Goal: Task Accomplishment & Management: Manage account settings

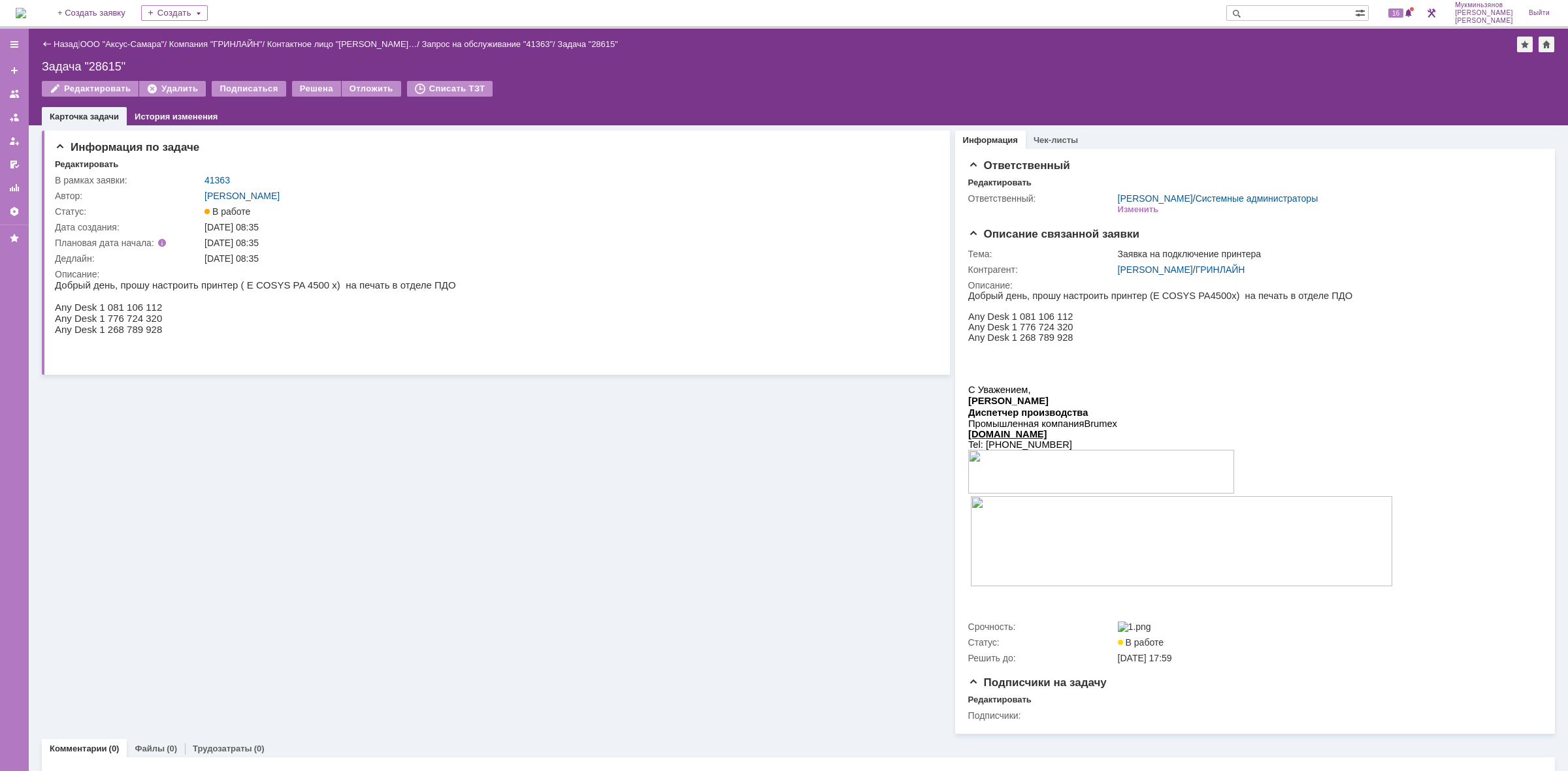
drag, startPoint x: 0, startPoint y: 0, endPoint x: 28, endPoint y: 18, distance: 33.3
click at [26, 18] on img at bounding box center [21, 13] width 10 height 10
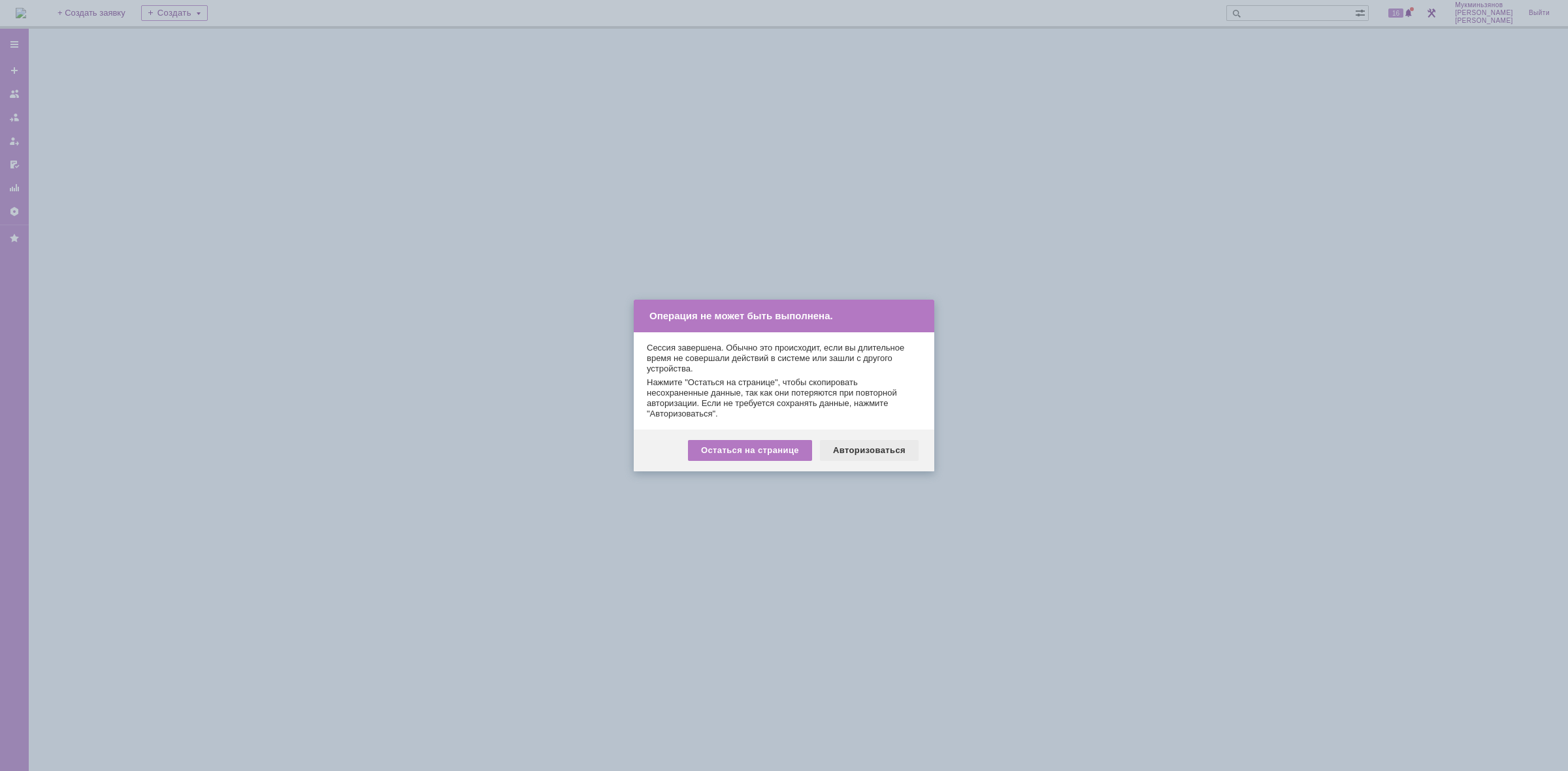
click at [896, 452] on div "Авторизоваться" at bounding box center [869, 451] width 99 height 21
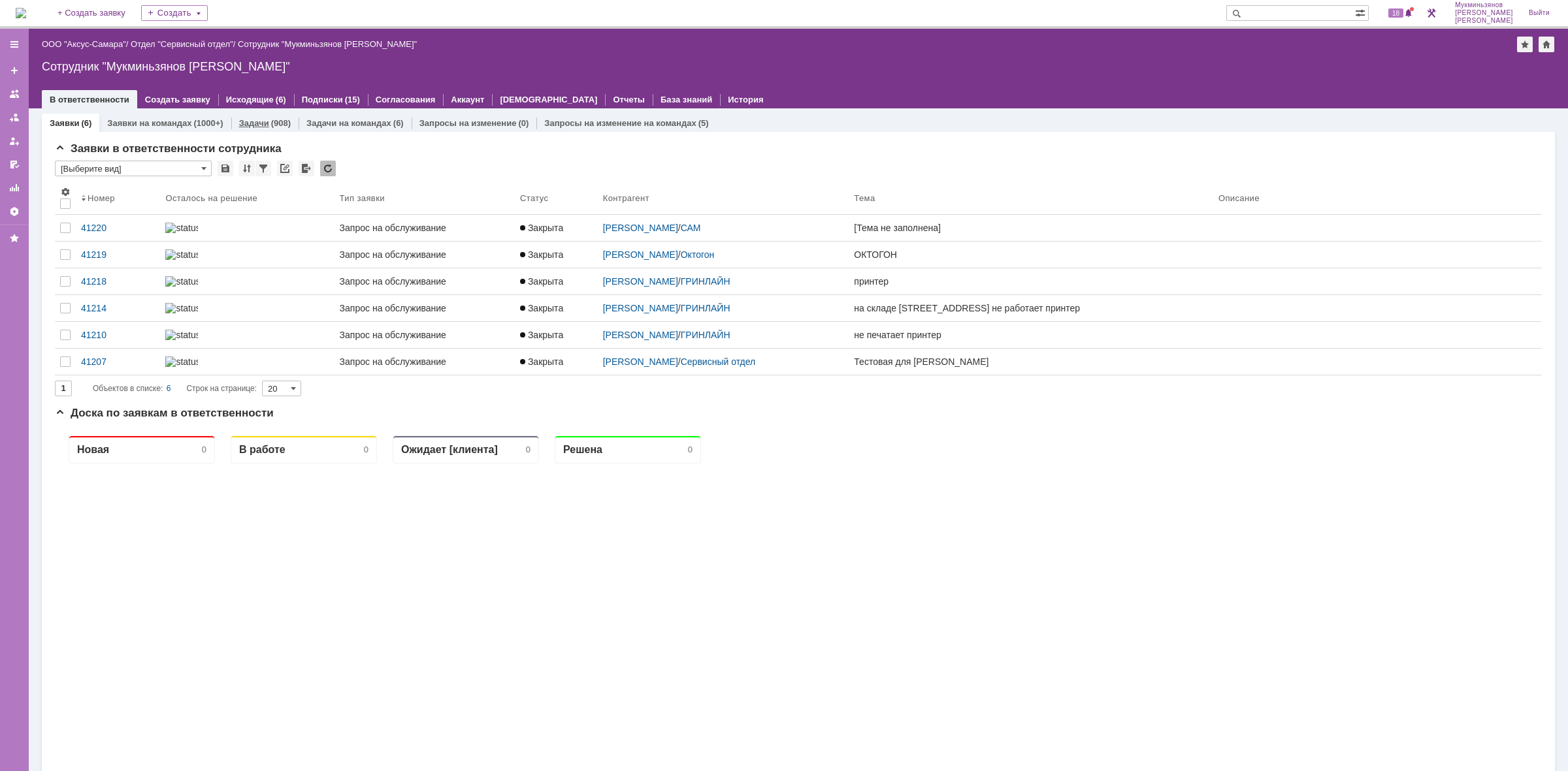
click at [278, 118] on div "(908)" at bounding box center [281, 123] width 20 height 10
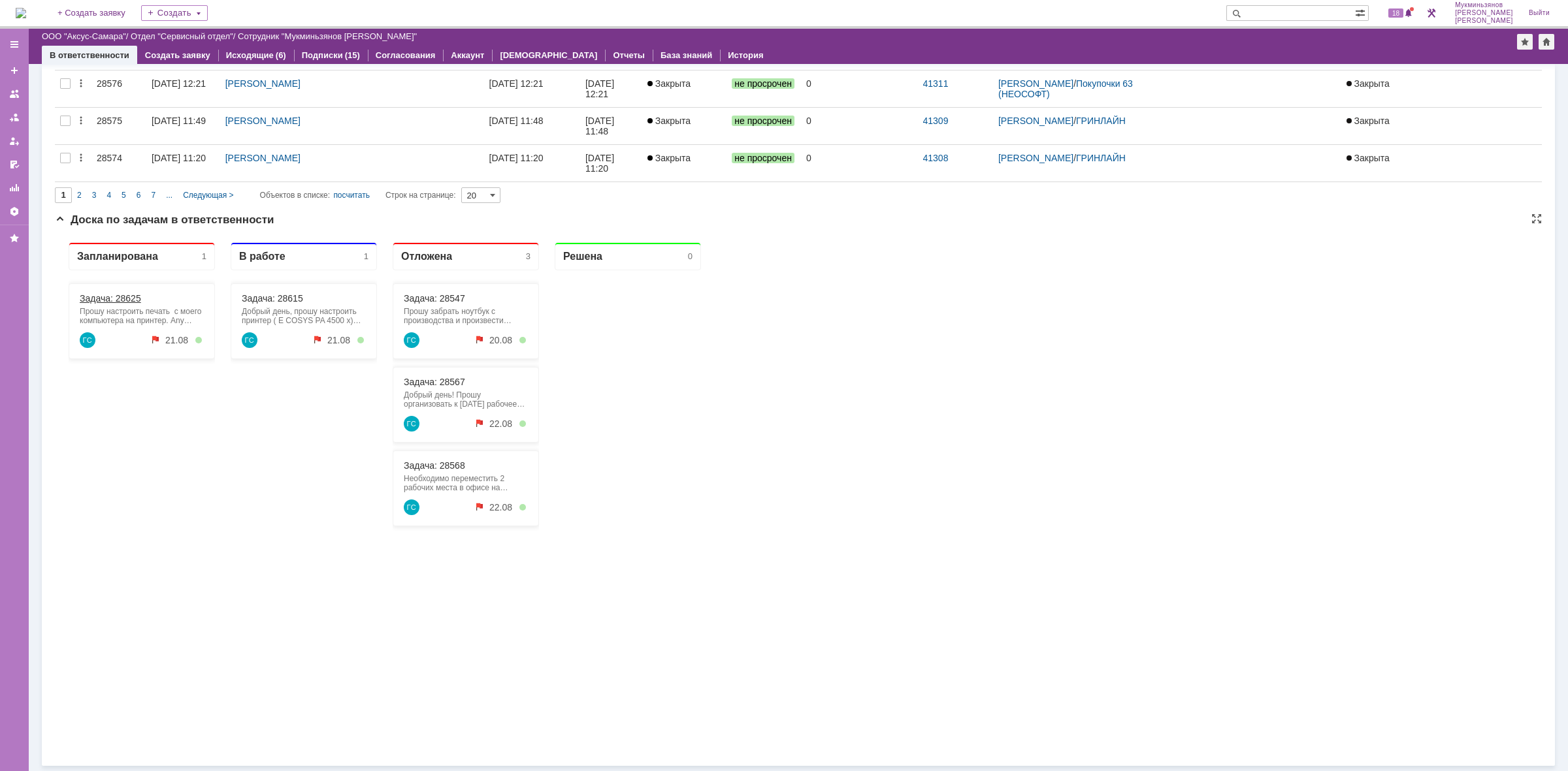
click at [96, 298] on link "Задача: 28625" at bounding box center [111, 298] width 62 height 10
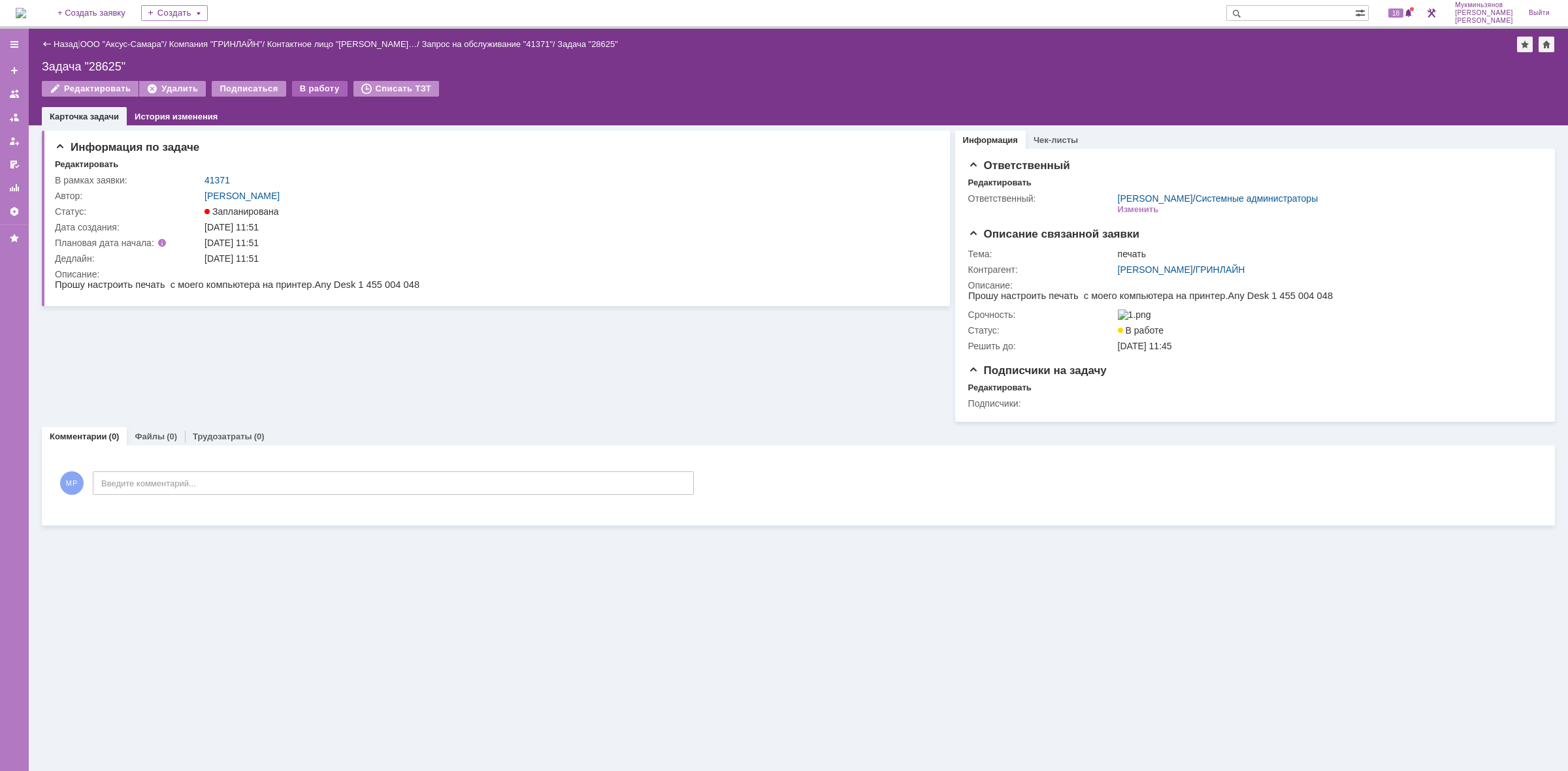
click at [308, 90] on div "В работу" at bounding box center [319, 89] width 56 height 16
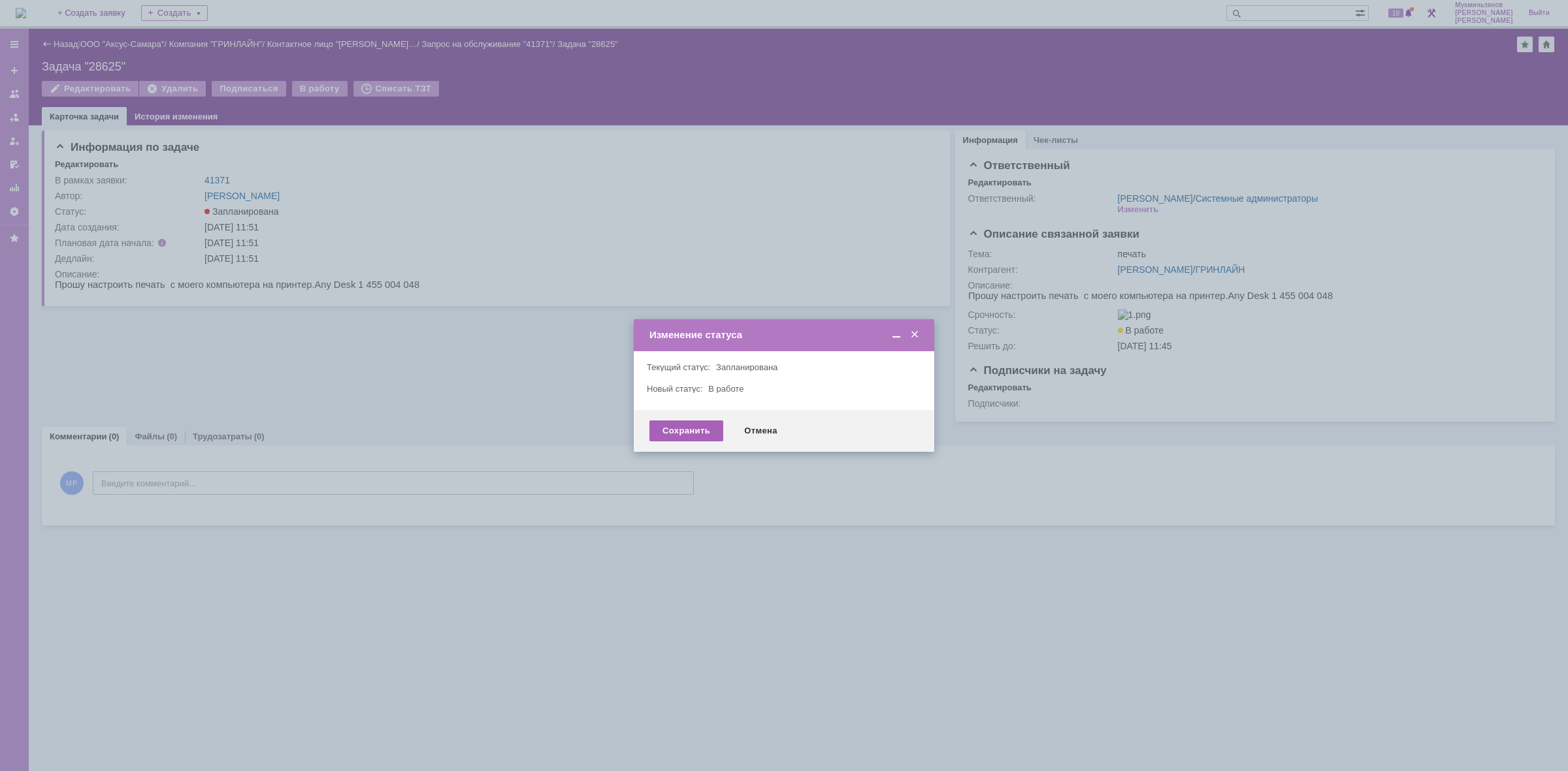
click at [697, 433] on div "Сохранить" at bounding box center [686, 431] width 74 height 21
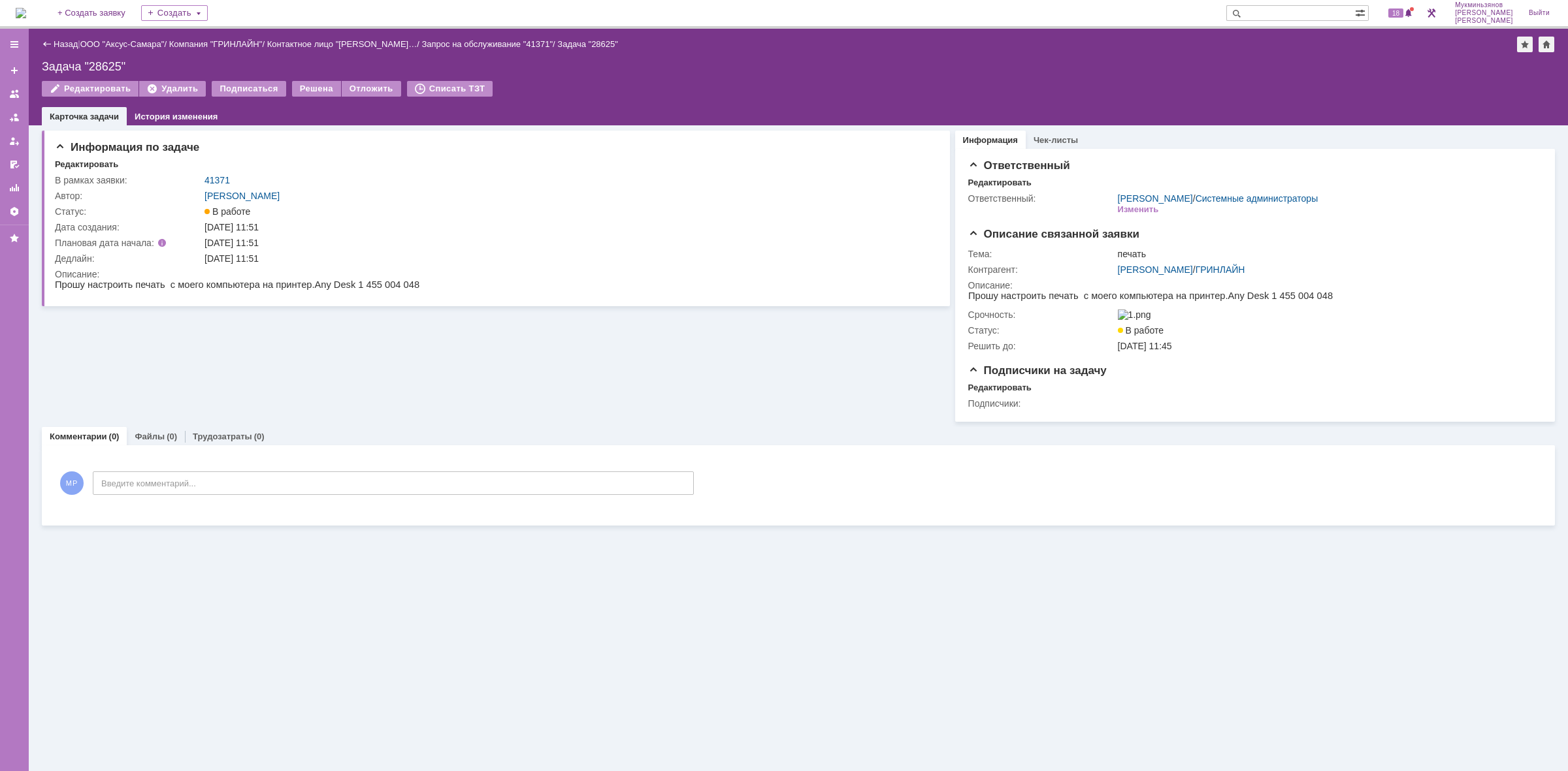
click at [12, 5] on div "На домашнюю + Создать заявку Создать 18 Мукминьзянов Раиль Рамильевич Выйти" at bounding box center [784, 14] width 1568 height 29
click at [20, 11] on img at bounding box center [21, 13] width 10 height 10
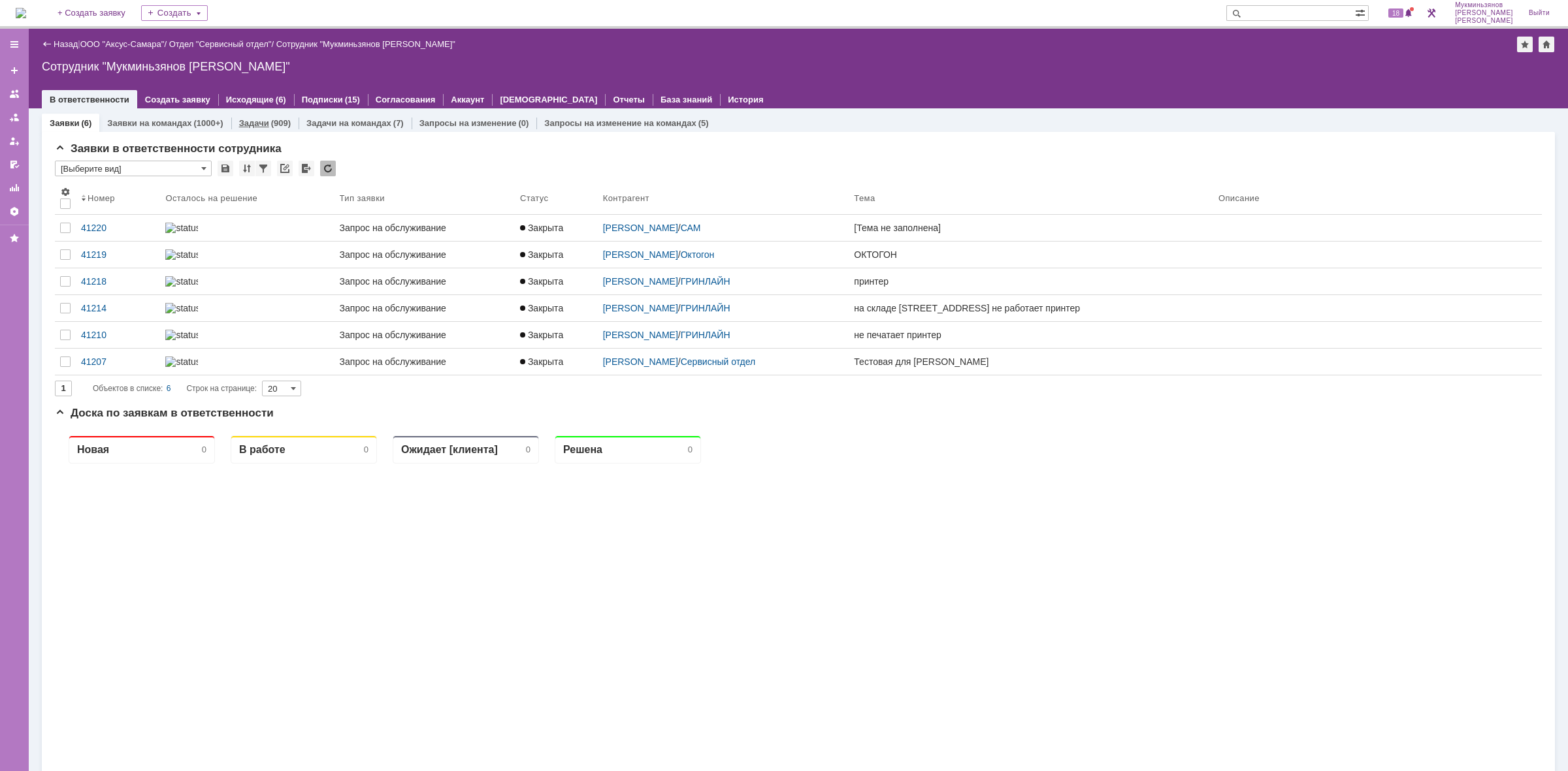
click at [264, 126] on link "Задачи" at bounding box center [254, 123] width 30 height 10
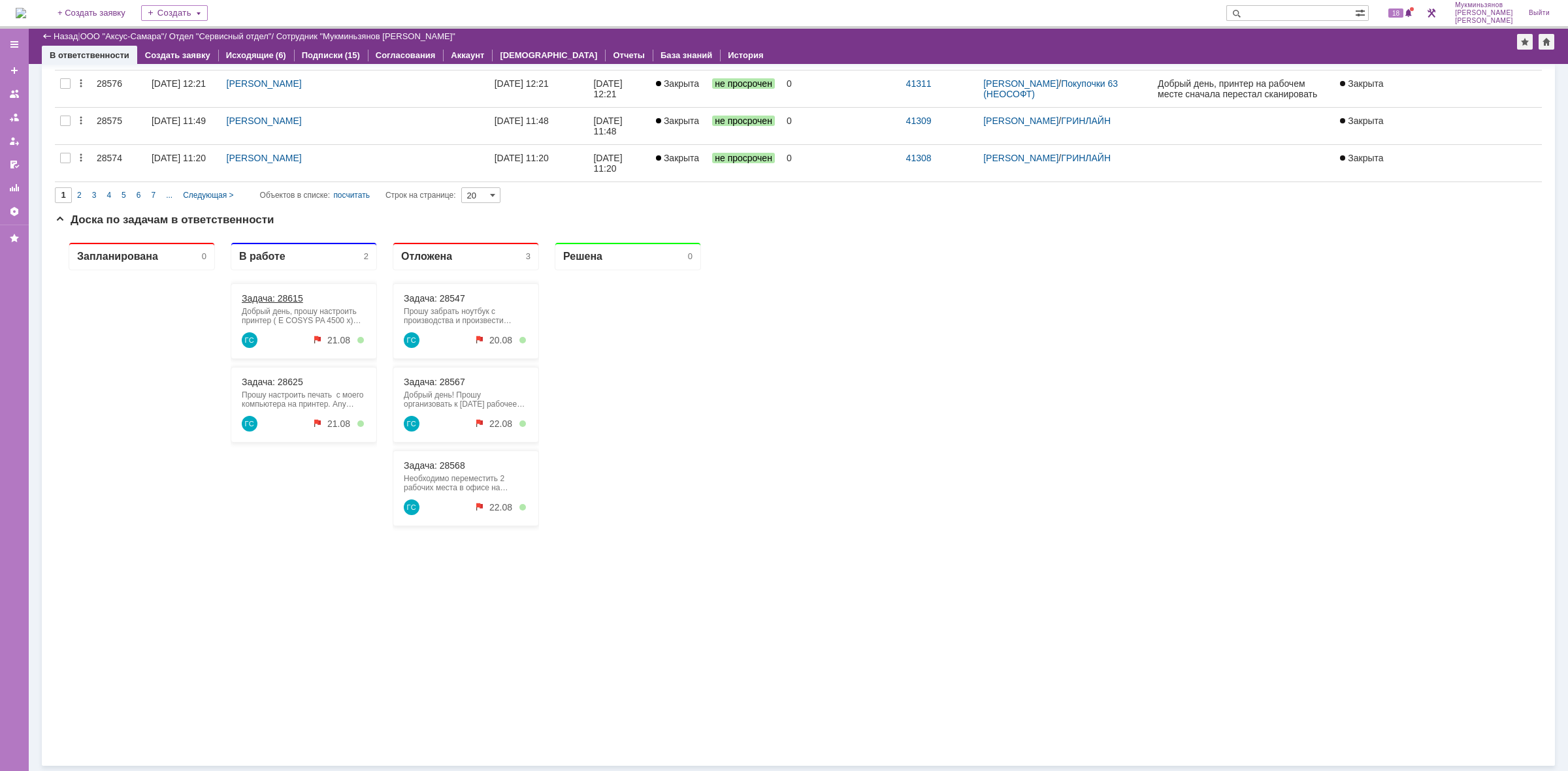
click at [255, 295] on link "Задача: 28615" at bounding box center [272, 298] width 62 height 10
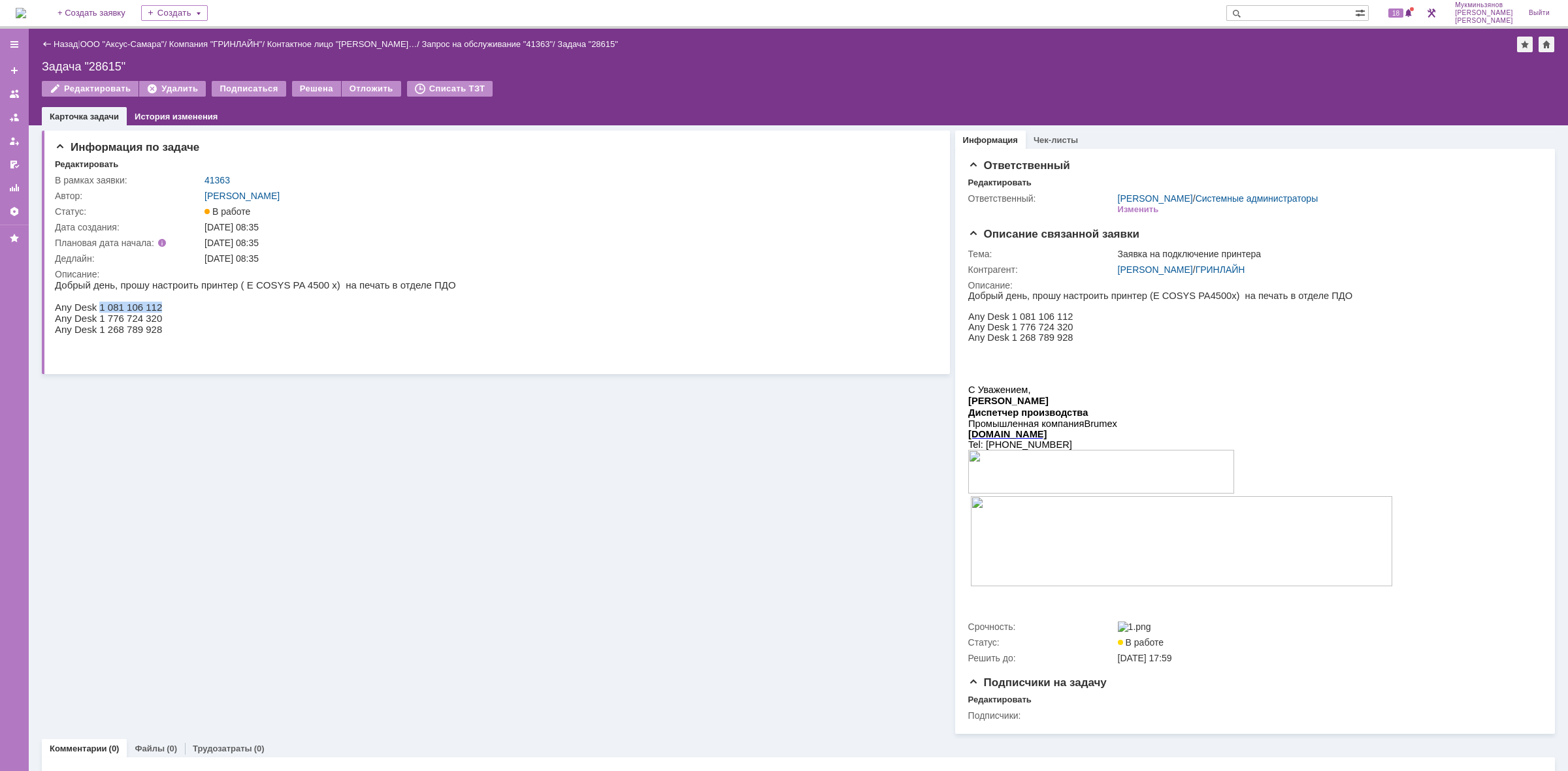
drag, startPoint x: 95, startPoint y: 306, endPoint x: 159, endPoint y: 304, distance: 64.0
click at [159, 304] on p "Any Desk 1 081 106 112" at bounding box center [255, 307] width 401 height 11
copy p "1 081 106 112"
drag, startPoint x: 231, startPoint y: 284, endPoint x: 303, endPoint y: 278, distance: 72.2
click at [303, 279] on p "Добрый день, прошу настроить принтер ( E COSYS PA 4500 x) на печать в отделе ПДО" at bounding box center [255, 285] width 401 height 11
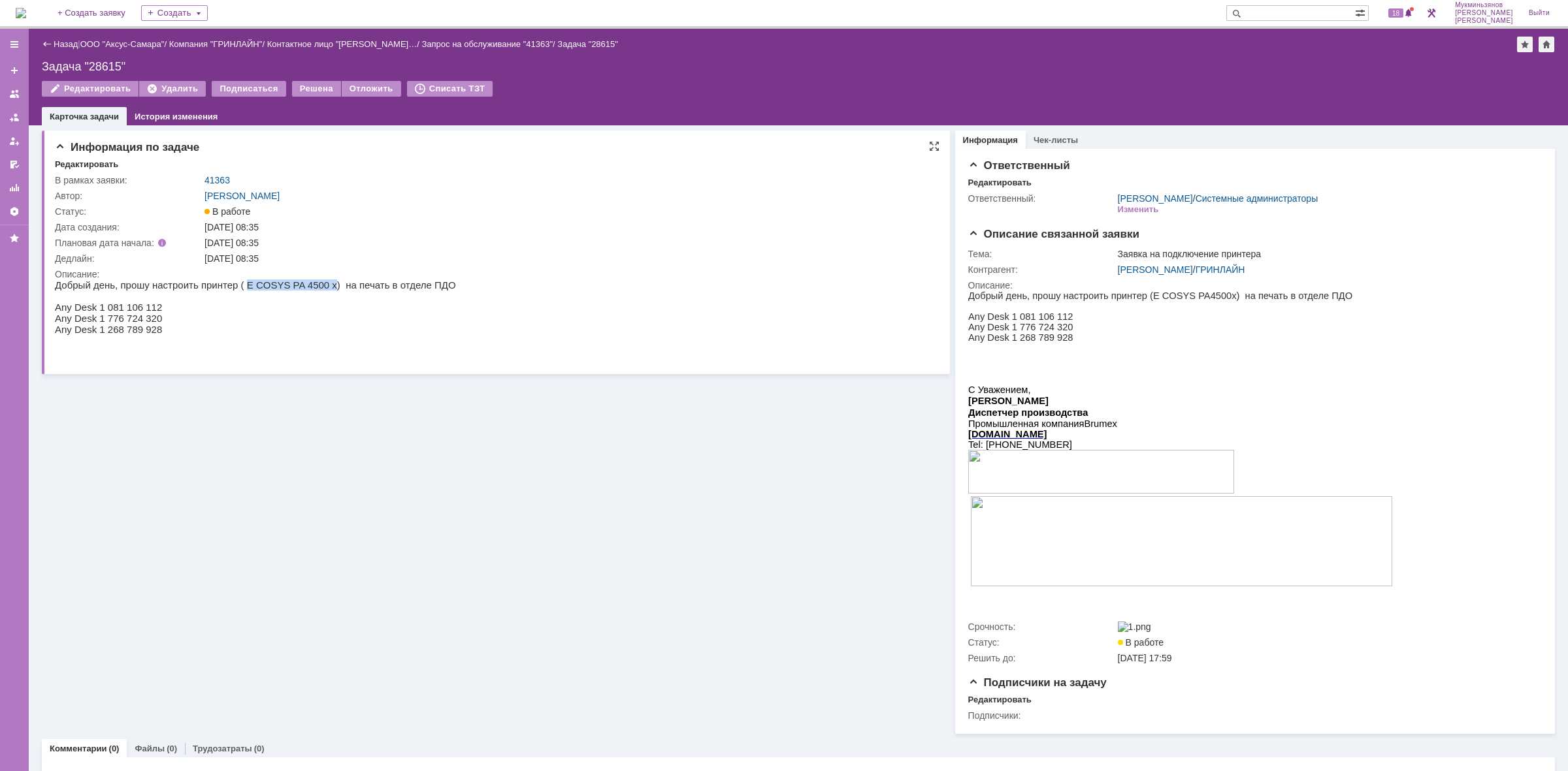
copy p "E COSYS PA 4500 x"
drag, startPoint x: 147, startPoint y: 319, endPoint x: 98, endPoint y: 316, distance: 49.1
click at [98, 316] on p "Any Desk 1 776 724 320" at bounding box center [255, 318] width 401 height 11
drag, startPoint x: 93, startPoint y: 319, endPoint x: 151, endPoint y: 317, distance: 58.0
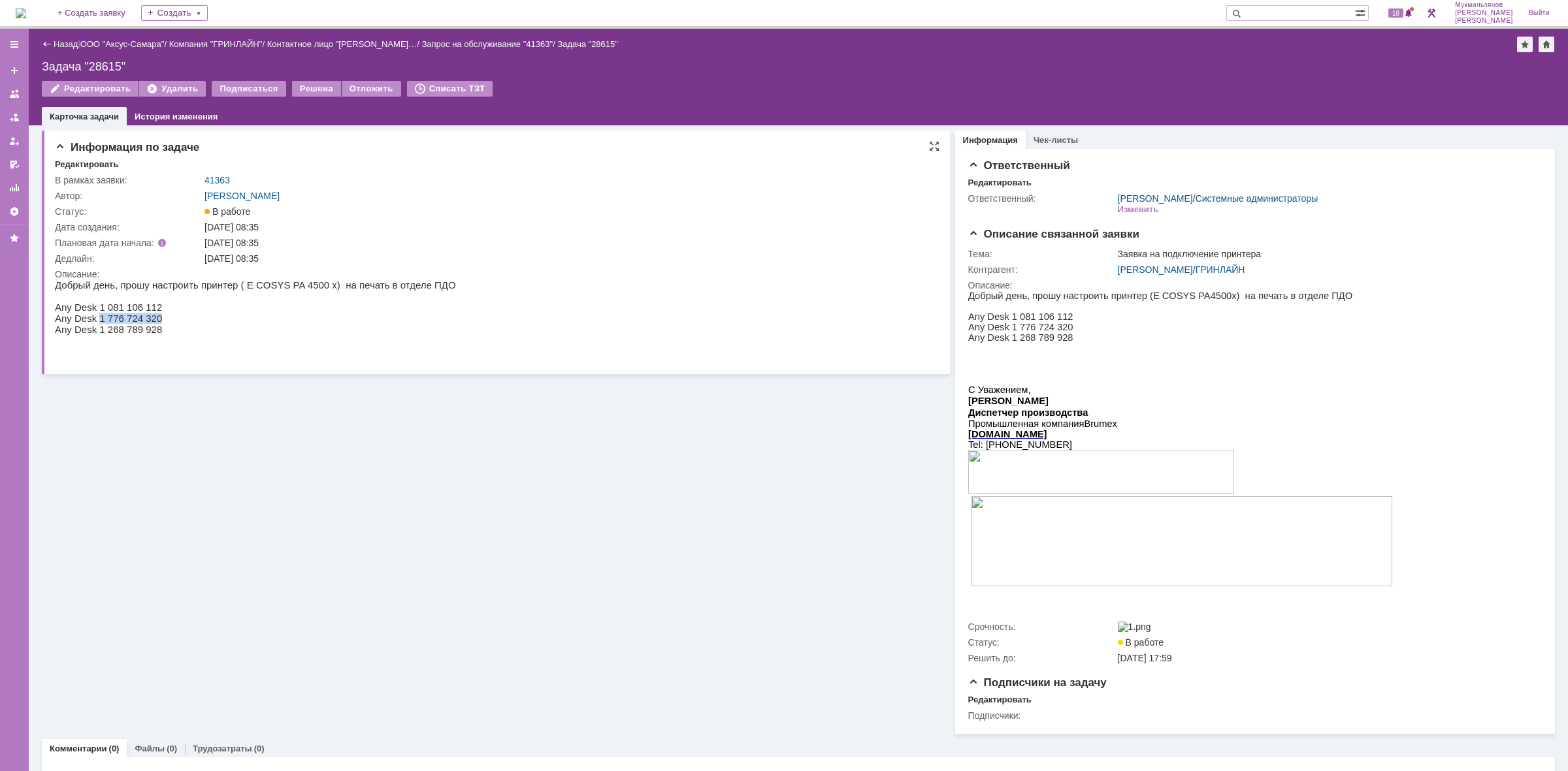
click at [151, 317] on p "Any Desk 1 776 724 320" at bounding box center [255, 318] width 401 height 11
copy p "1 776 724 320"
drag, startPoint x: 93, startPoint y: 334, endPoint x: 238, endPoint y: 776, distance: 465.2
click at [157, 330] on p "Any Desk 1 268 789 928" at bounding box center [255, 329] width 401 height 11
copy p "1 268 789 928"
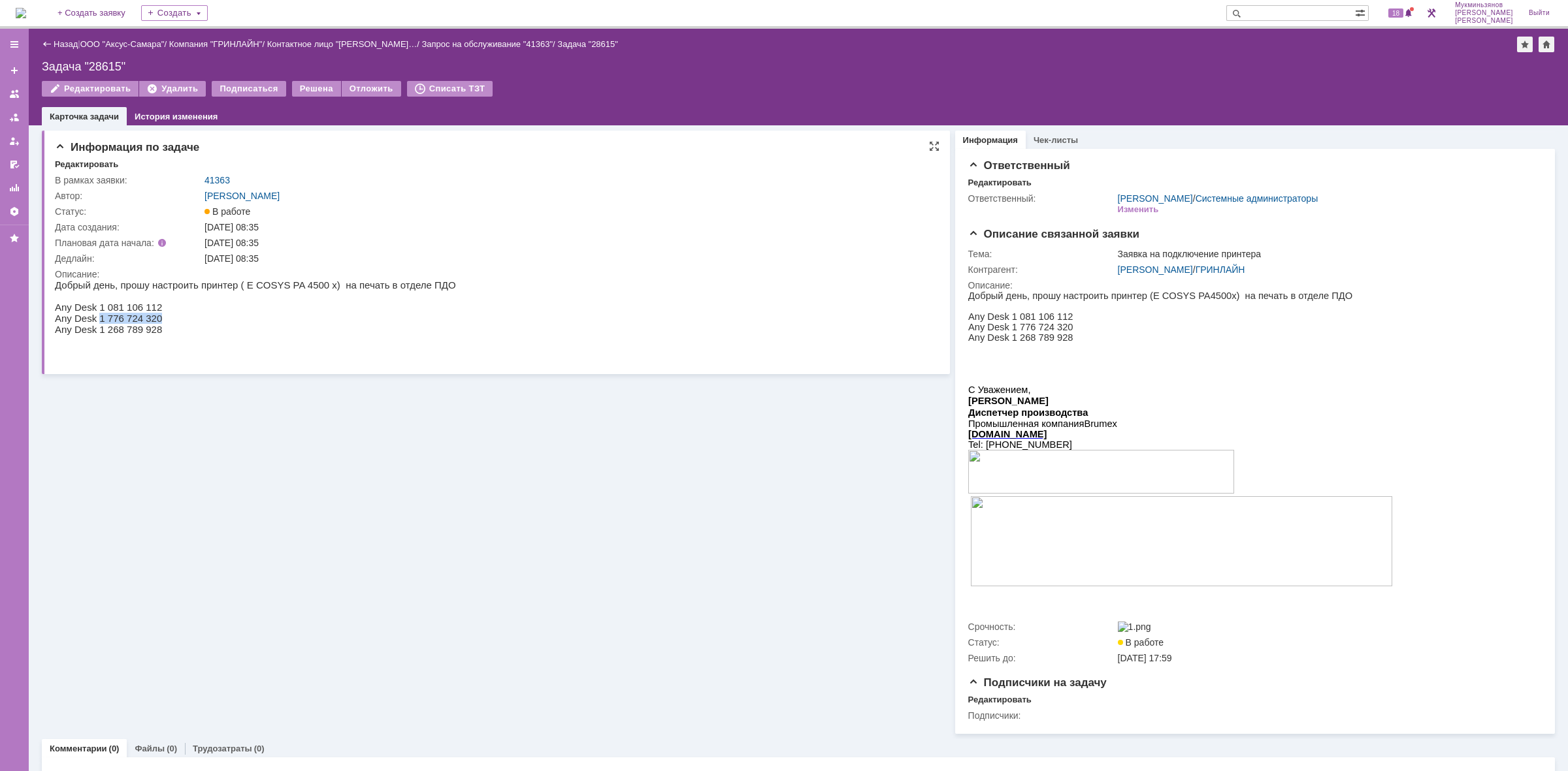
drag, startPoint x: 94, startPoint y: 320, endPoint x: 150, endPoint y: 319, distance: 56.0
click at [150, 319] on p "Any Desk 1 776 724 320" at bounding box center [255, 318] width 401 height 11
copy p "1 776 724 320"
click at [25, 8] on img at bounding box center [21, 13] width 10 height 10
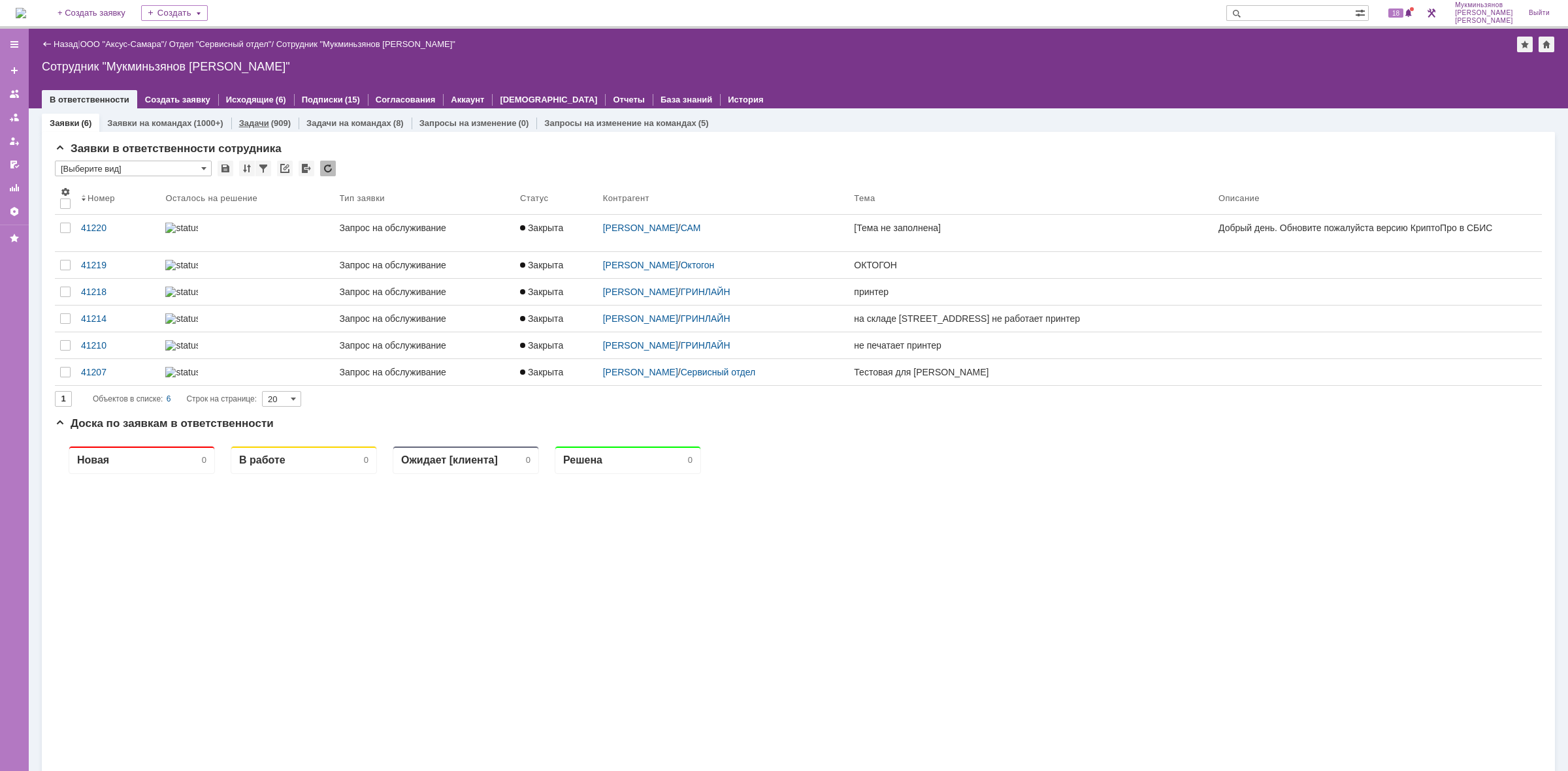
click at [258, 123] on link "Задачи" at bounding box center [254, 123] width 30 height 10
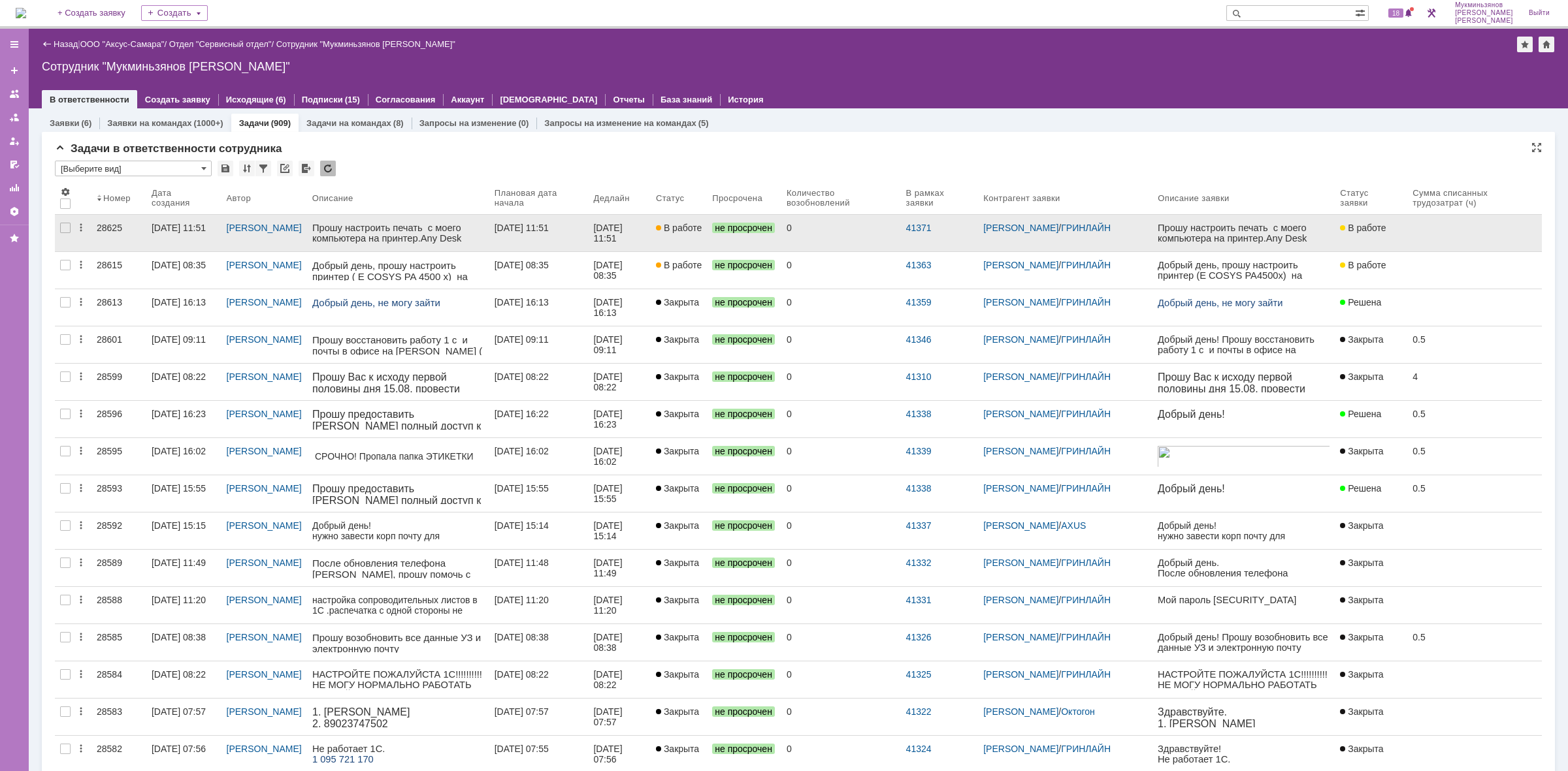
click at [457, 230] on div "Прошу настроить печать с моего компьютера на принтер. Any Desk 1 455 004 048" at bounding box center [397, 238] width 172 height 31
click at [549, 229] on div "[DATE] 11:51" at bounding box center [521, 228] width 54 height 10
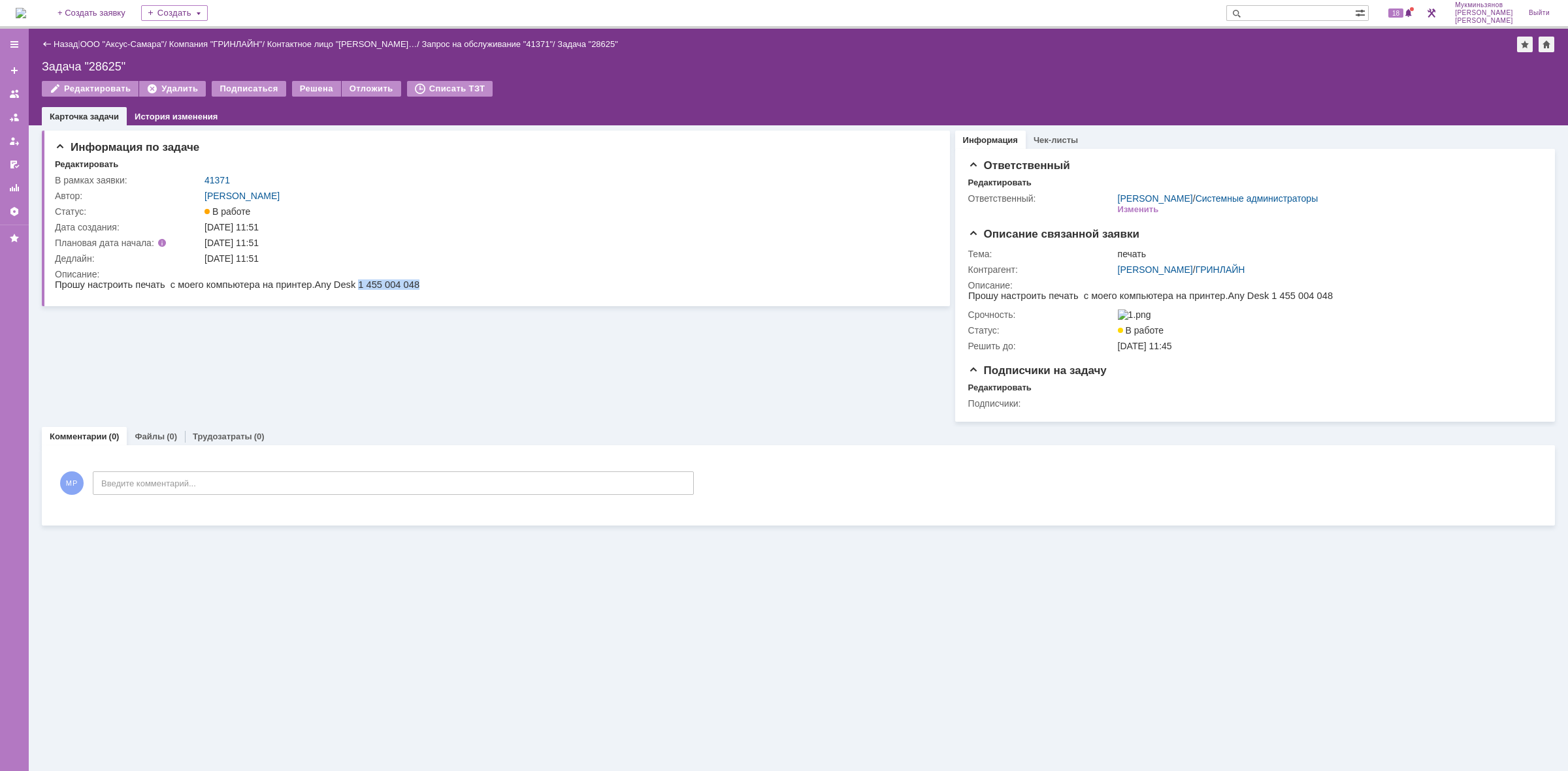
drag, startPoint x: 331, startPoint y: 285, endPoint x: 393, endPoint y: 283, distance: 62.0
click at [393, 283] on html "Прошу настроить печать с моего компьютера на принтер. Any Desk 1 455 004 048" at bounding box center [492, 285] width 875 height 12
copy span "1 455 004 048"
click at [26, 13] on img at bounding box center [21, 13] width 10 height 10
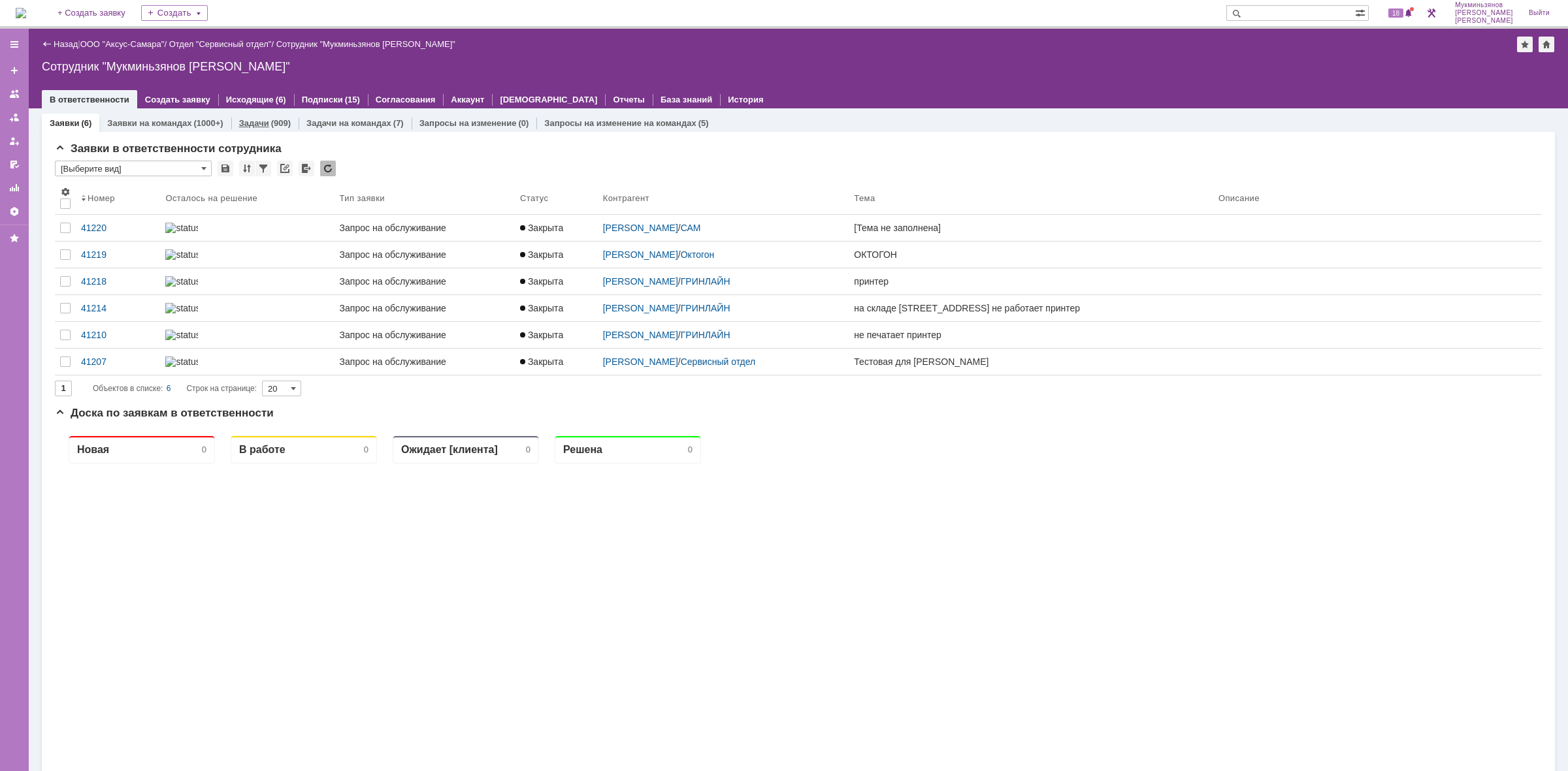
click at [275, 126] on div "(909)" at bounding box center [281, 123] width 20 height 10
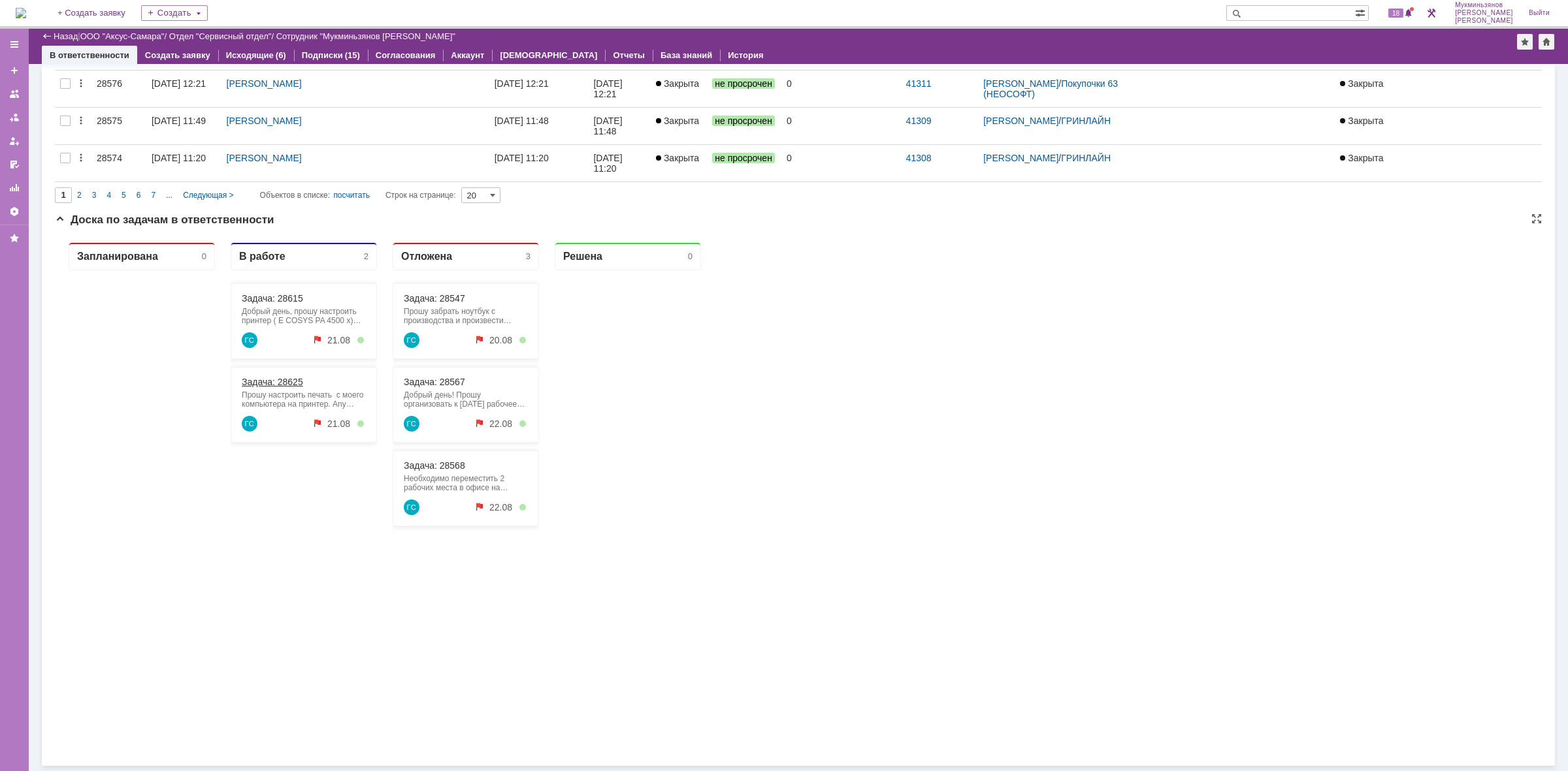
click at [287, 386] on link "Задача: 28625" at bounding box center [272, 382] width 62 height 10
click at [287, 386] on div "Назад | ООО "Аксус-Самара" / Отдел "Сервисный отдел" / Сотрудник "Мукминьзянов …" at bounding box center [798, 400] width 1539 height 742
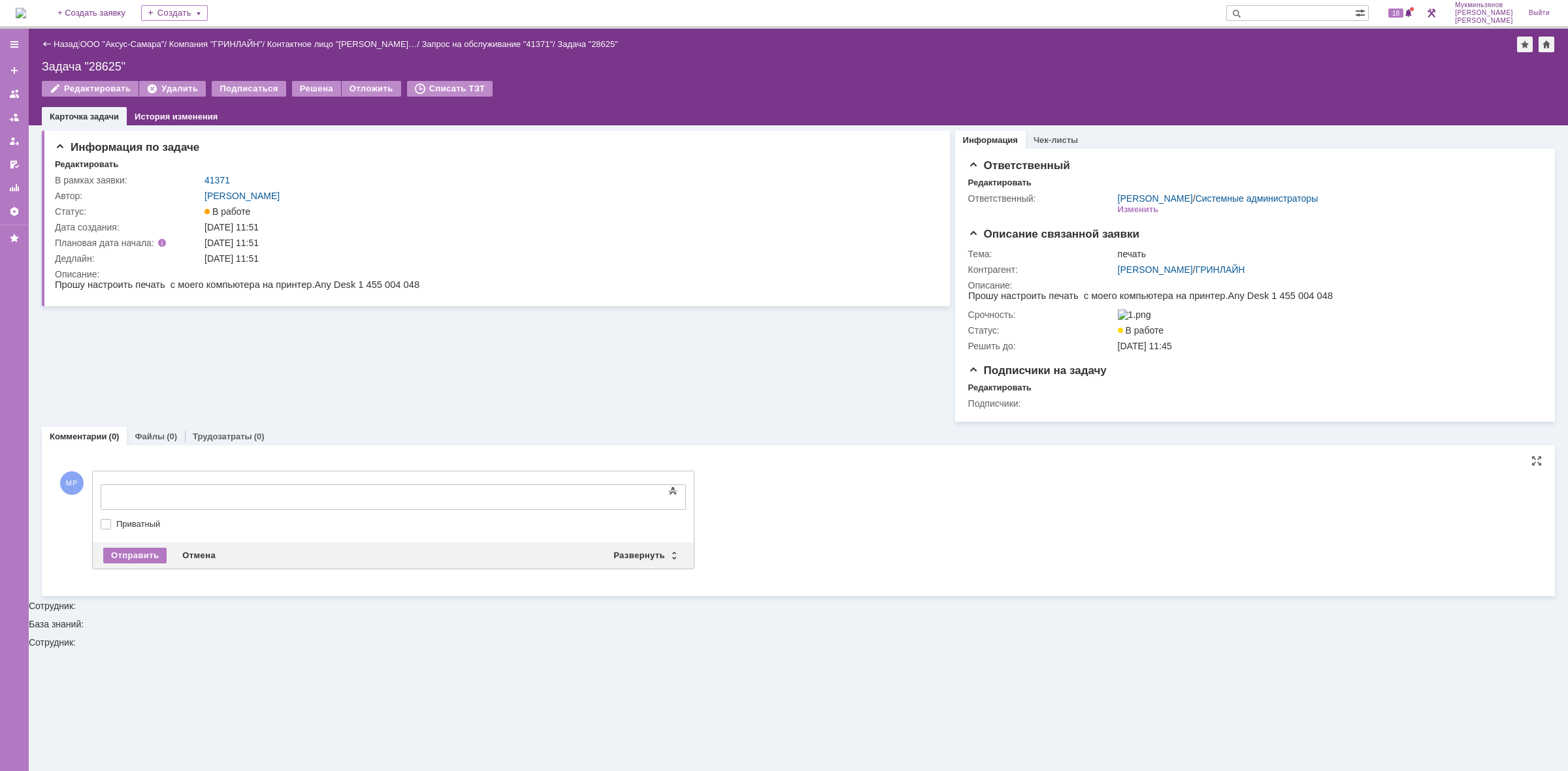
click at [305, 487] on body at bounding box center [207, 496] width 196 height 22
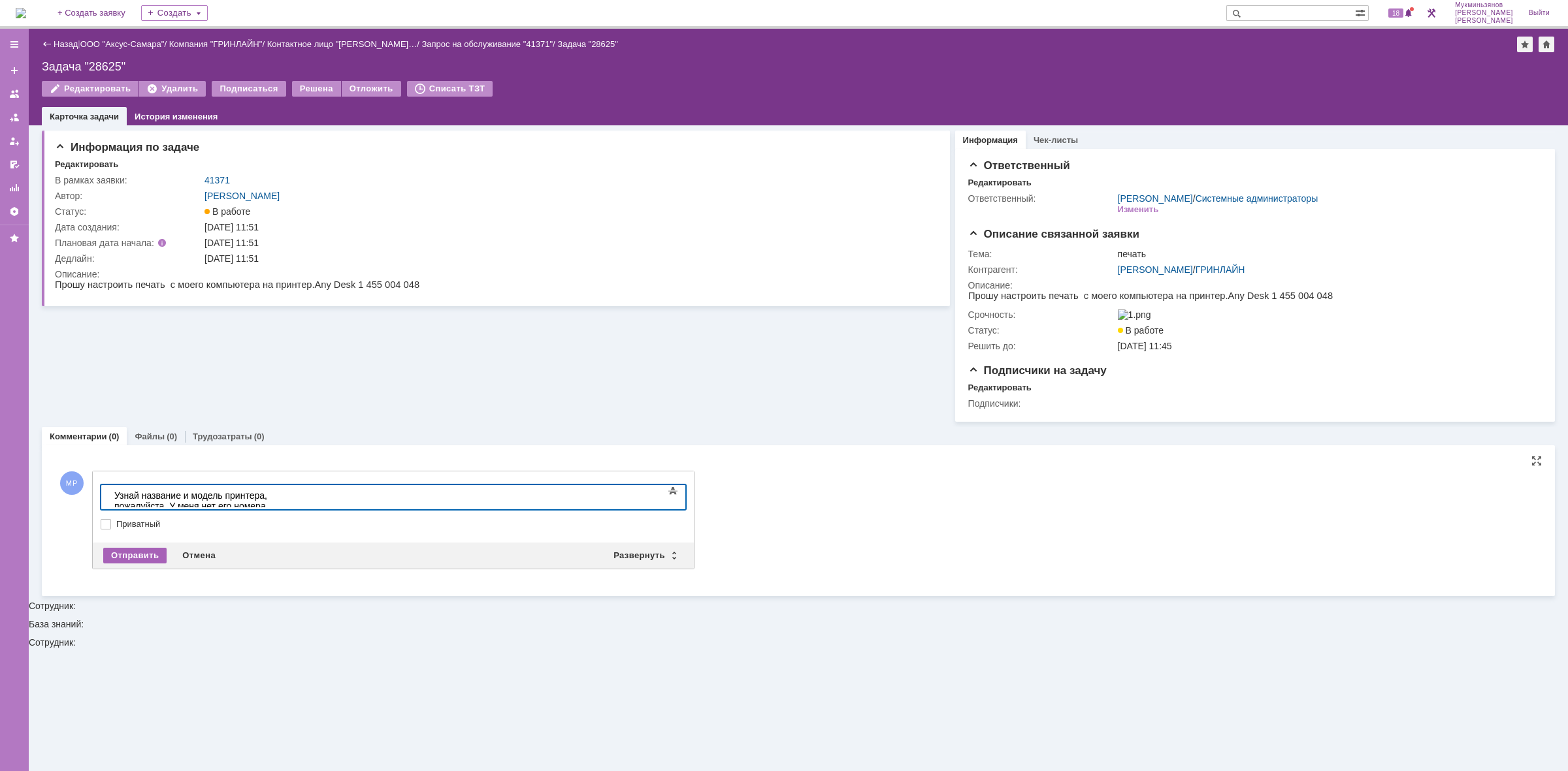
click at [115, 557] on div "Отправить" at bounding box center [135, 556] width 64 height 16
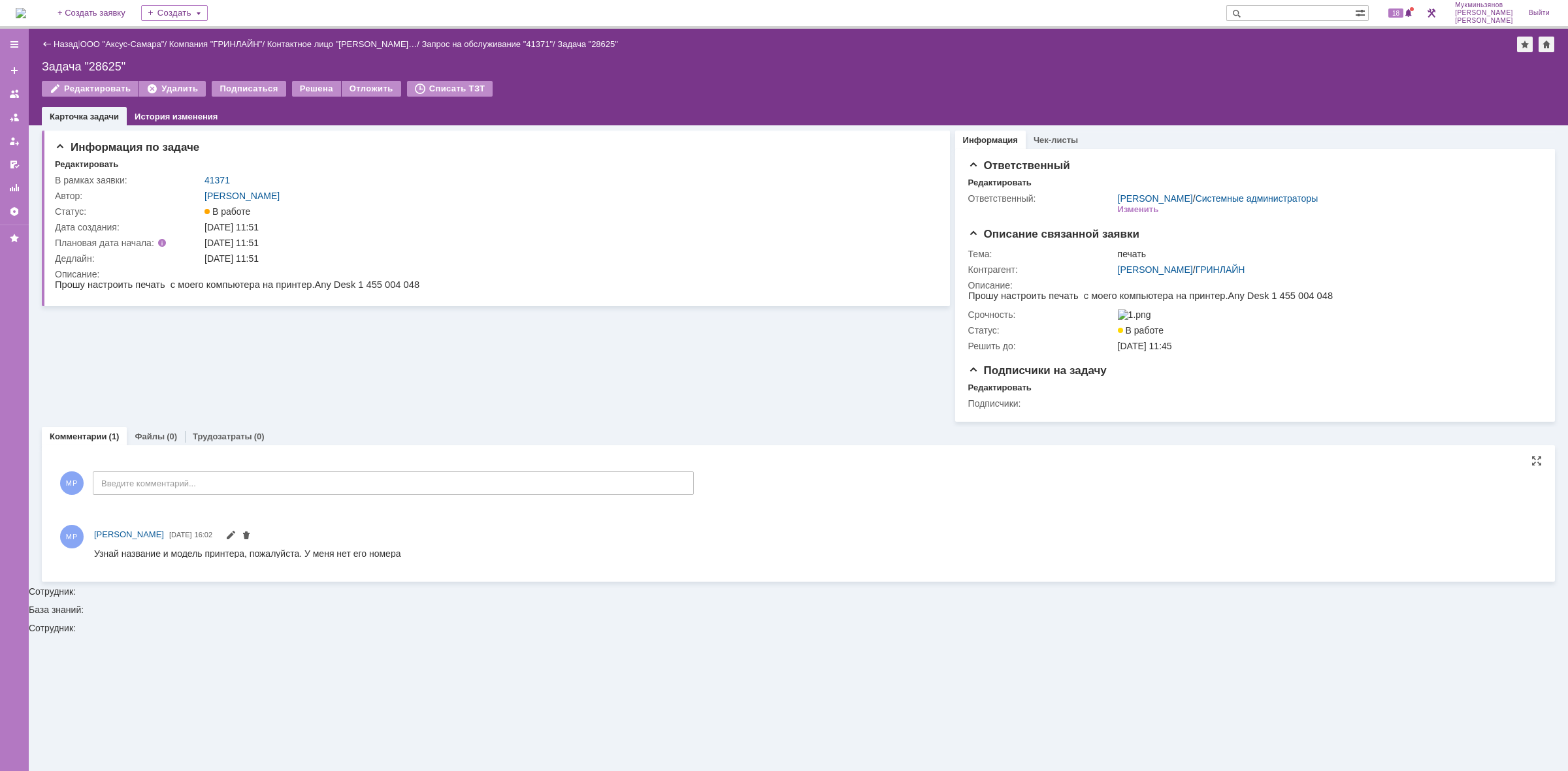
click at [26, 8] on img at bounding box center [21, 13] width 10 height 10
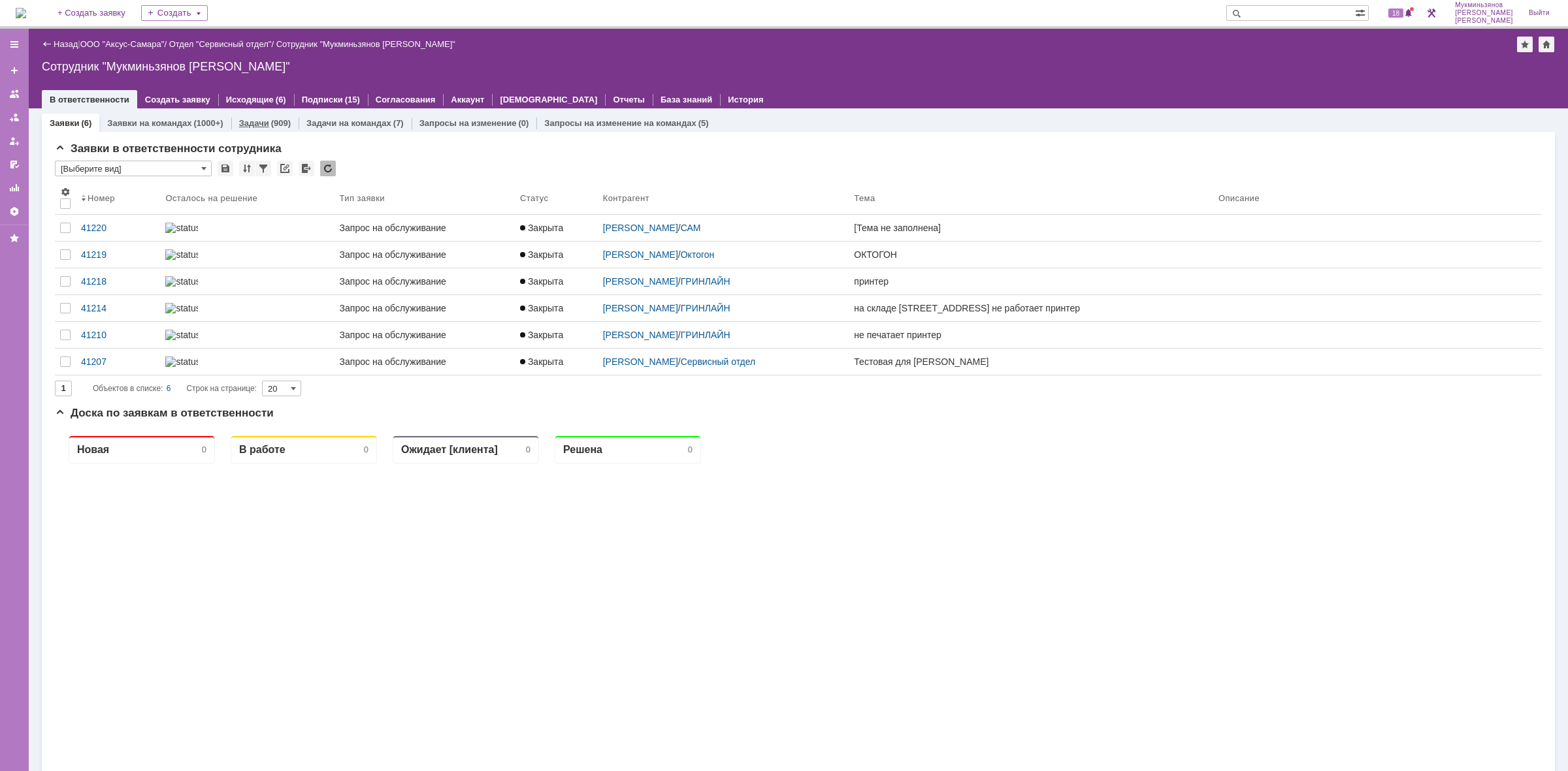
click at [263, 124] on link "Задачи" at bounding box center [254, 123] width 30 height 10
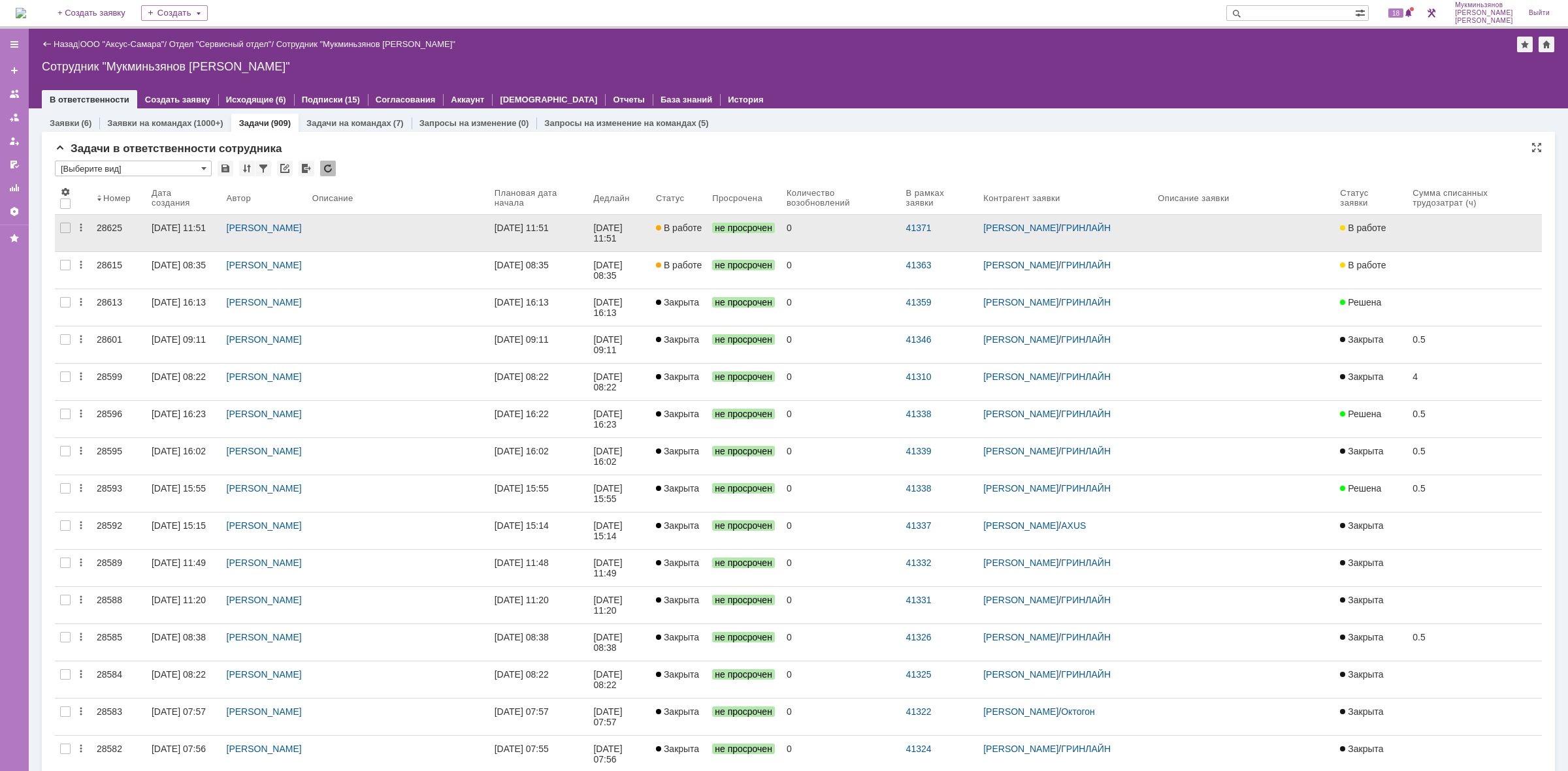
click at [549, 228] on div "[DATE] 11:51" at bounding box center [521, 228] width 54 height 10
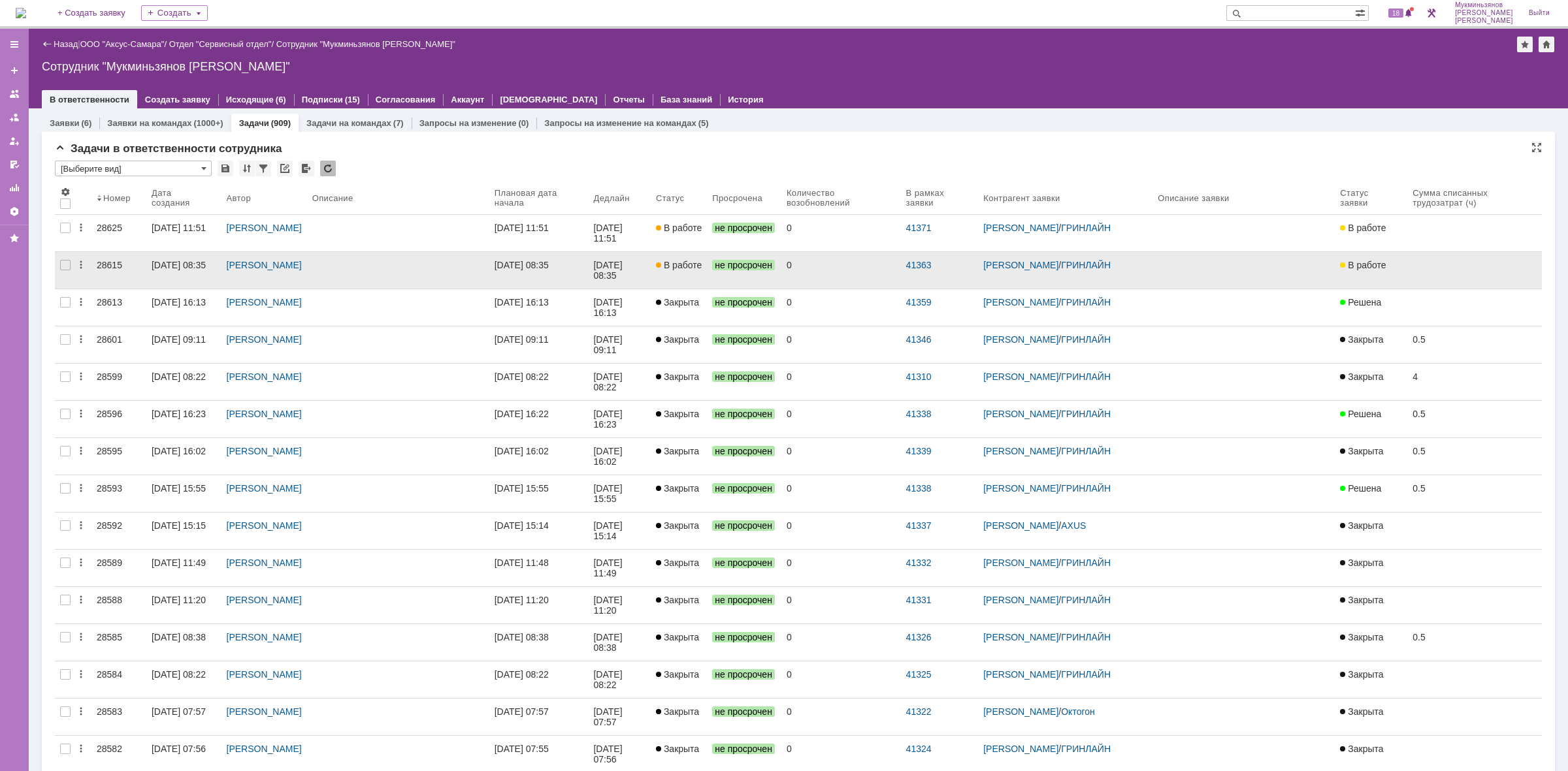
click at [549, 264] on div "[DATE] 08:35" at bounding box center [521, 265] width 54 height 10
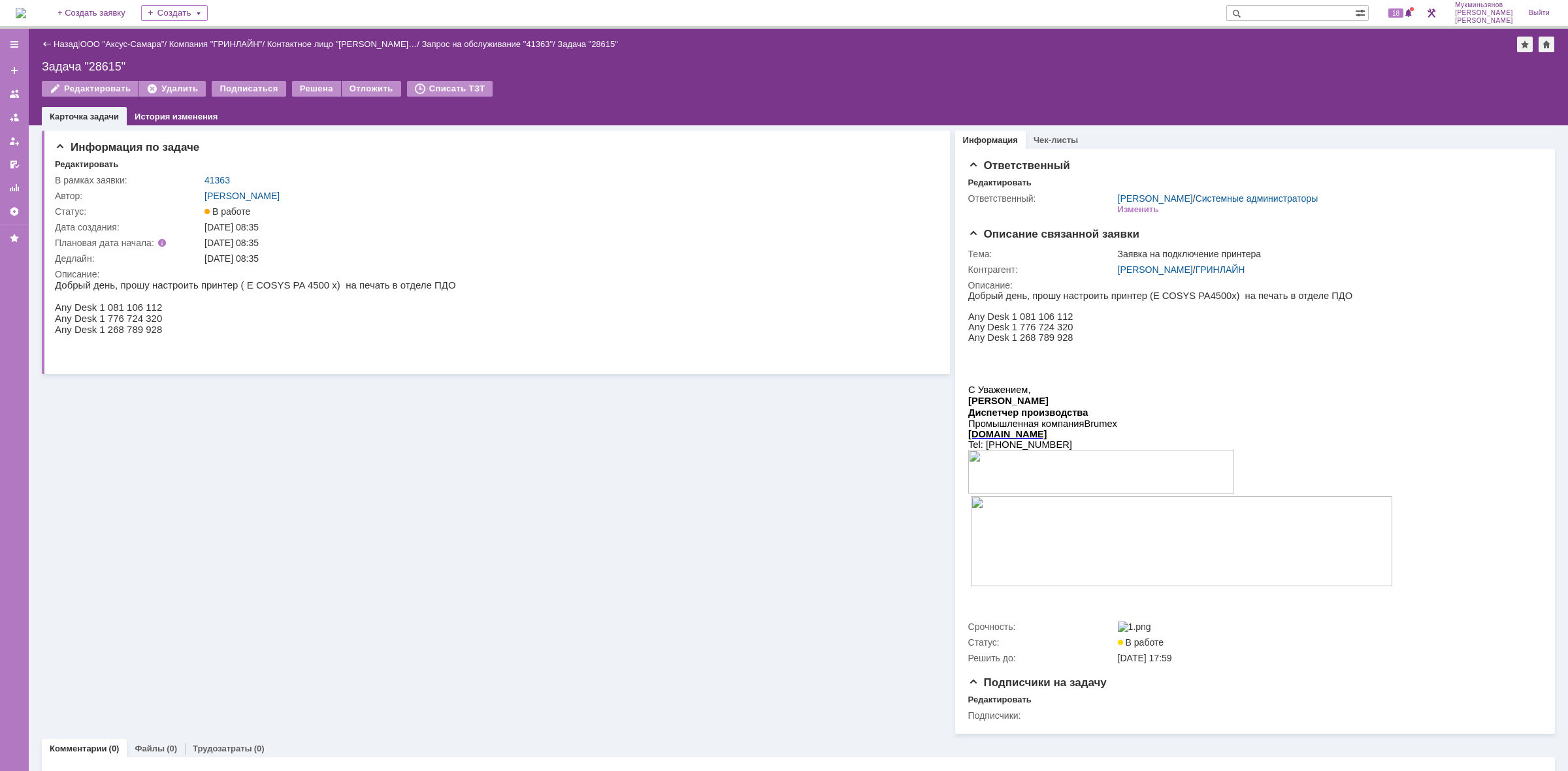
click at [325, 490] on div "Информация по задаче Редактировать В рамках заявки: 41363 Автор: Галстьян Степа…" at bounding box center [496, 430] width 908 height 609
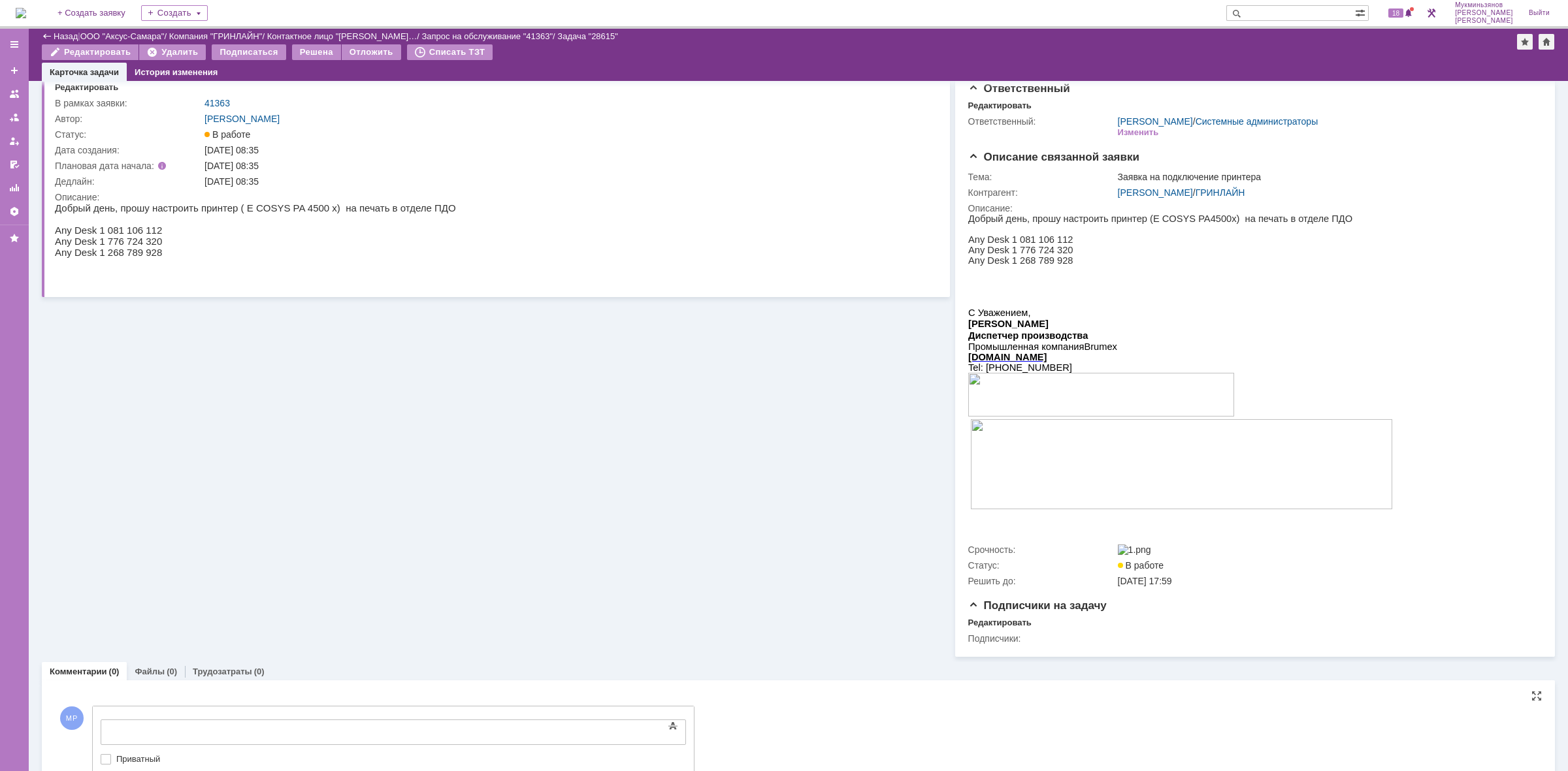
click at [289, 726] on div at bounding box center [207, 731] width 185 height 10
drag, startPoint x: 91, startPoint y: 242, endPoint x: 153, endPoint y: 241, distance: 62.0
click at [153, 241] on p "Any Desk 1 776 724 320" at bounding box center [255, 241] width 401 height 11
copy p "1 776 724 320"
click at [283, 721] on body "2 людям подключили принтер." at bounding box center [207, 732] width 196 height 22
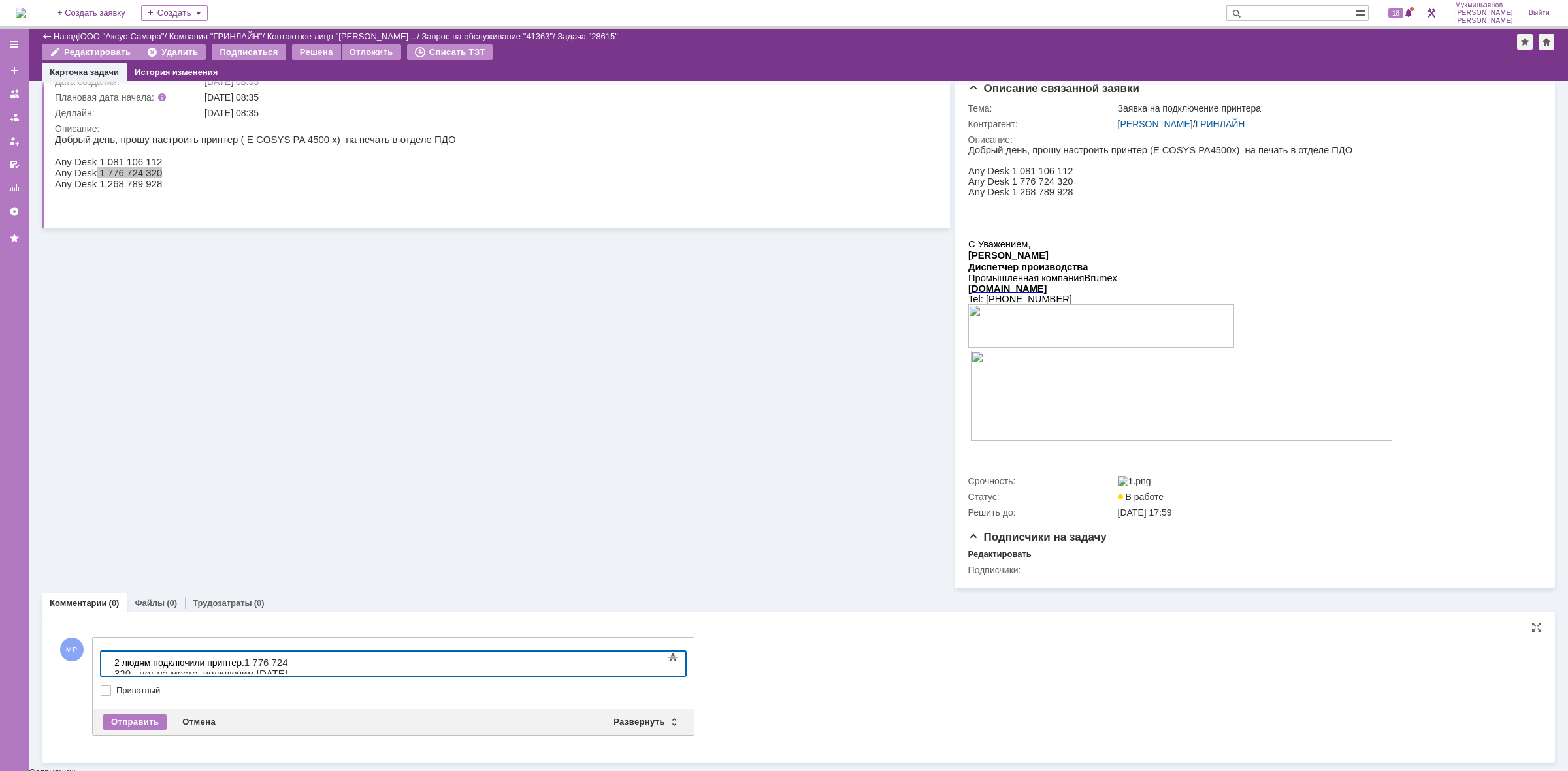
click at [139, 717] on div "Отправить Отмена Развернуть Свернуть" at bounding box center [393, 723] width 601 height 26
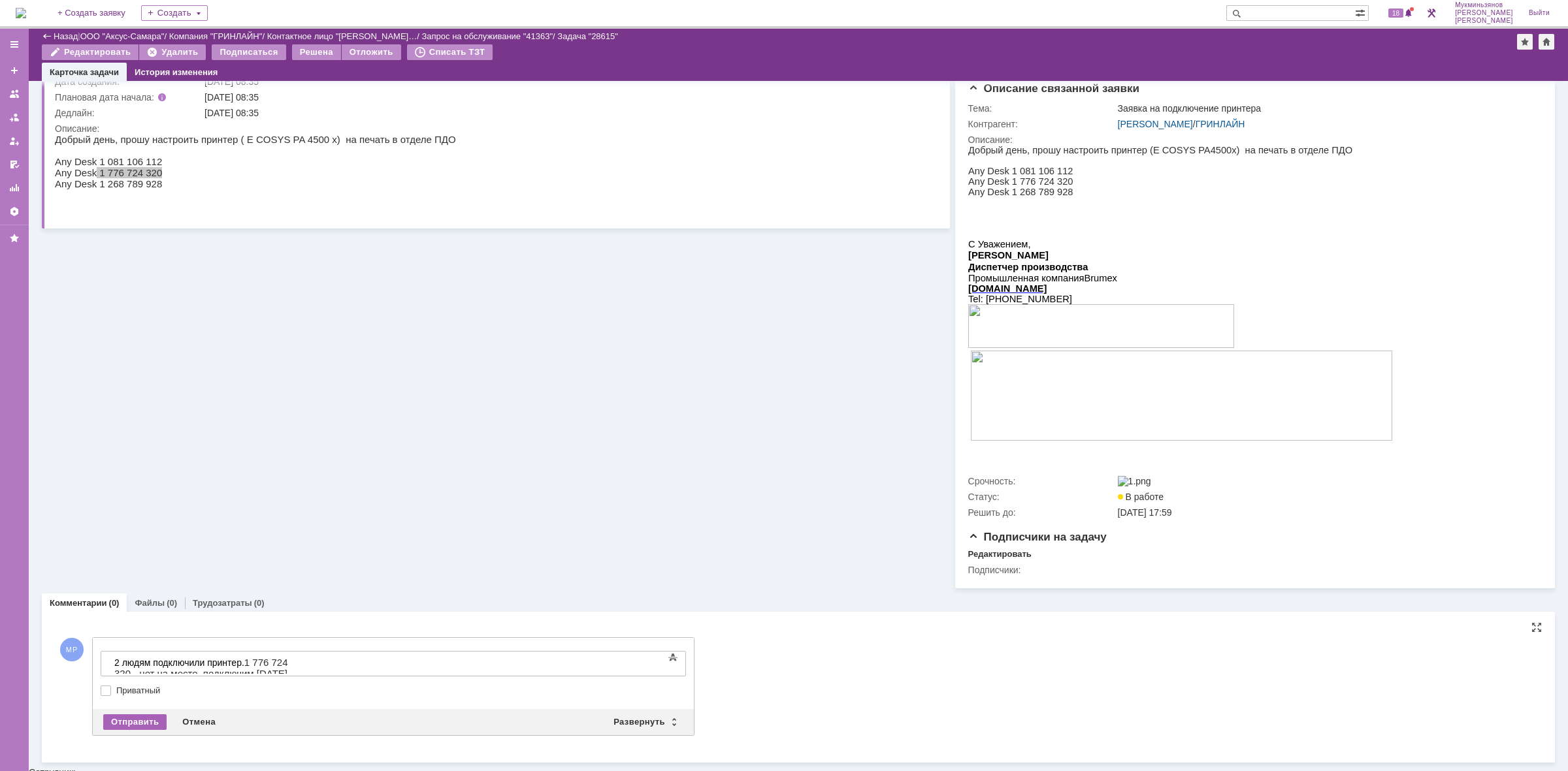
click at [136, 723] on div "Отправить" at bounding box center [135, 723] width 64 height 16
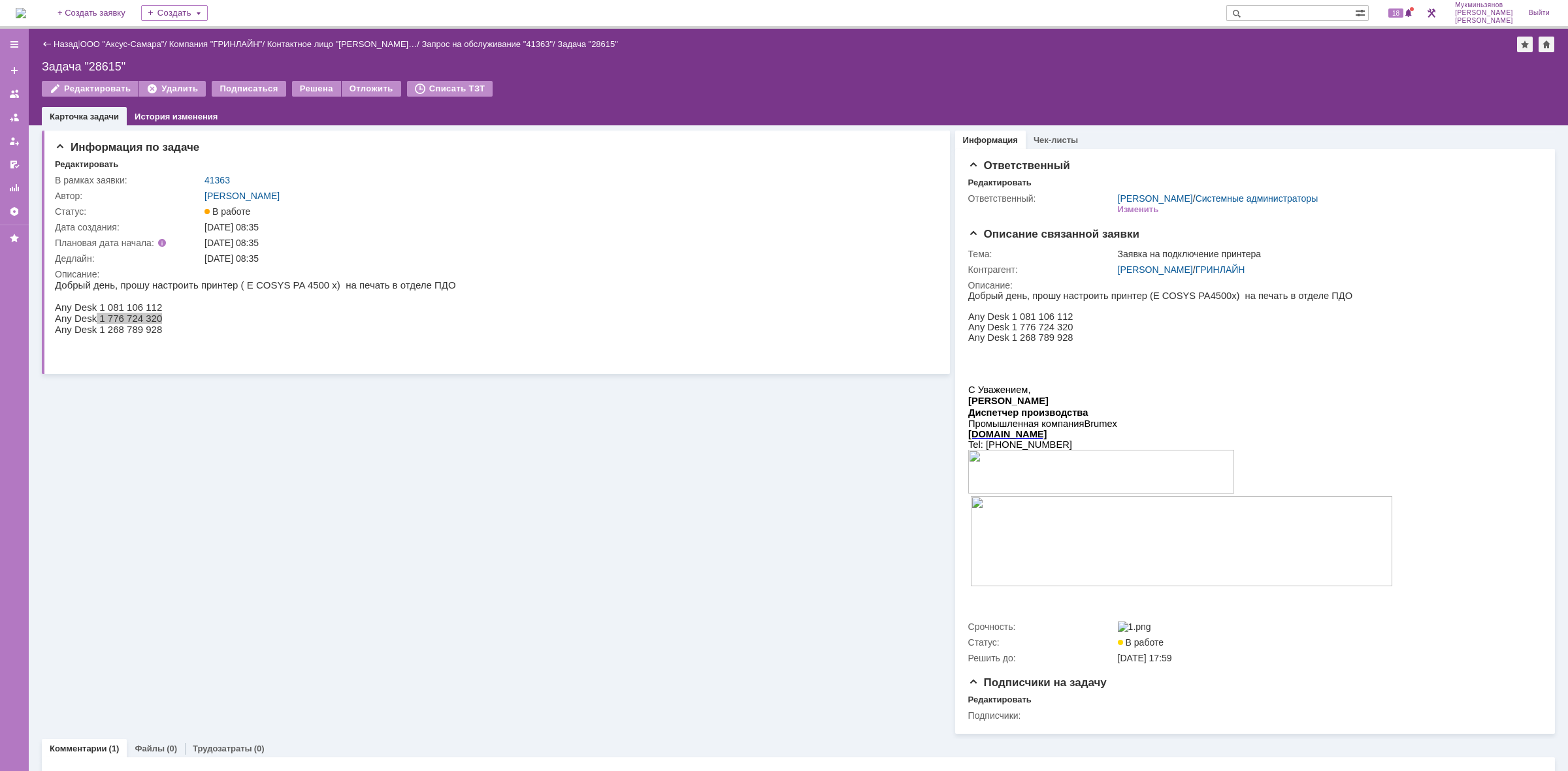
click at [26, 10] on img at bounding box center [21, 13] width 10 height 10
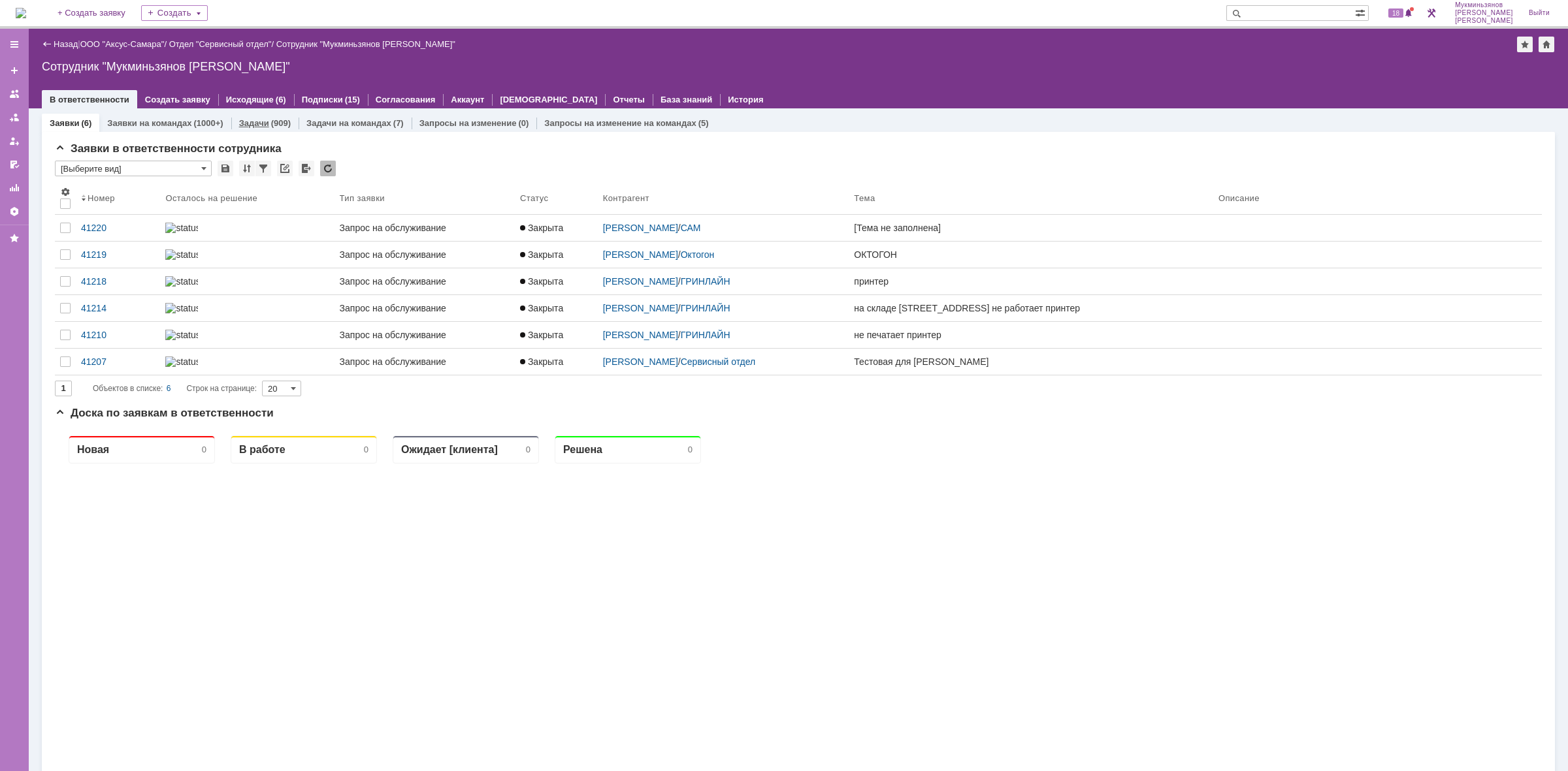
click at [260, 122] on link "Задачи" at bounding box center [254, 123] width 30 height 10
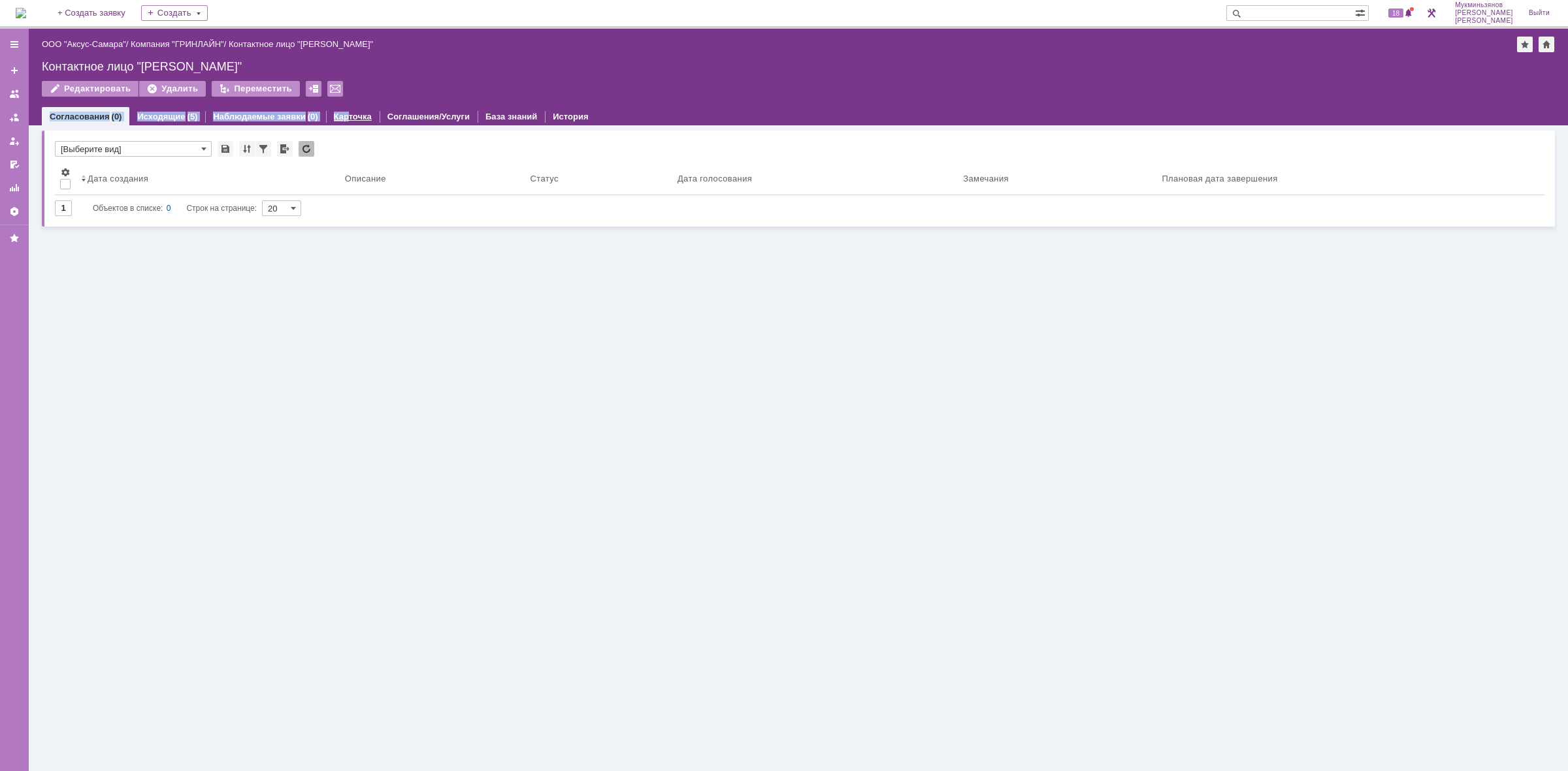
click at [341, 106] on div "Назад | ООО "Аксус-Самара" / Компания "ГРИНЛАЙН" / Контактное лицо "Ашихмин Лео…" at bounding box center [798, 77] width 1539 height 97
click at [347, 113] on link "Карточка" at bounding box center [353, 117] width 38 height 10
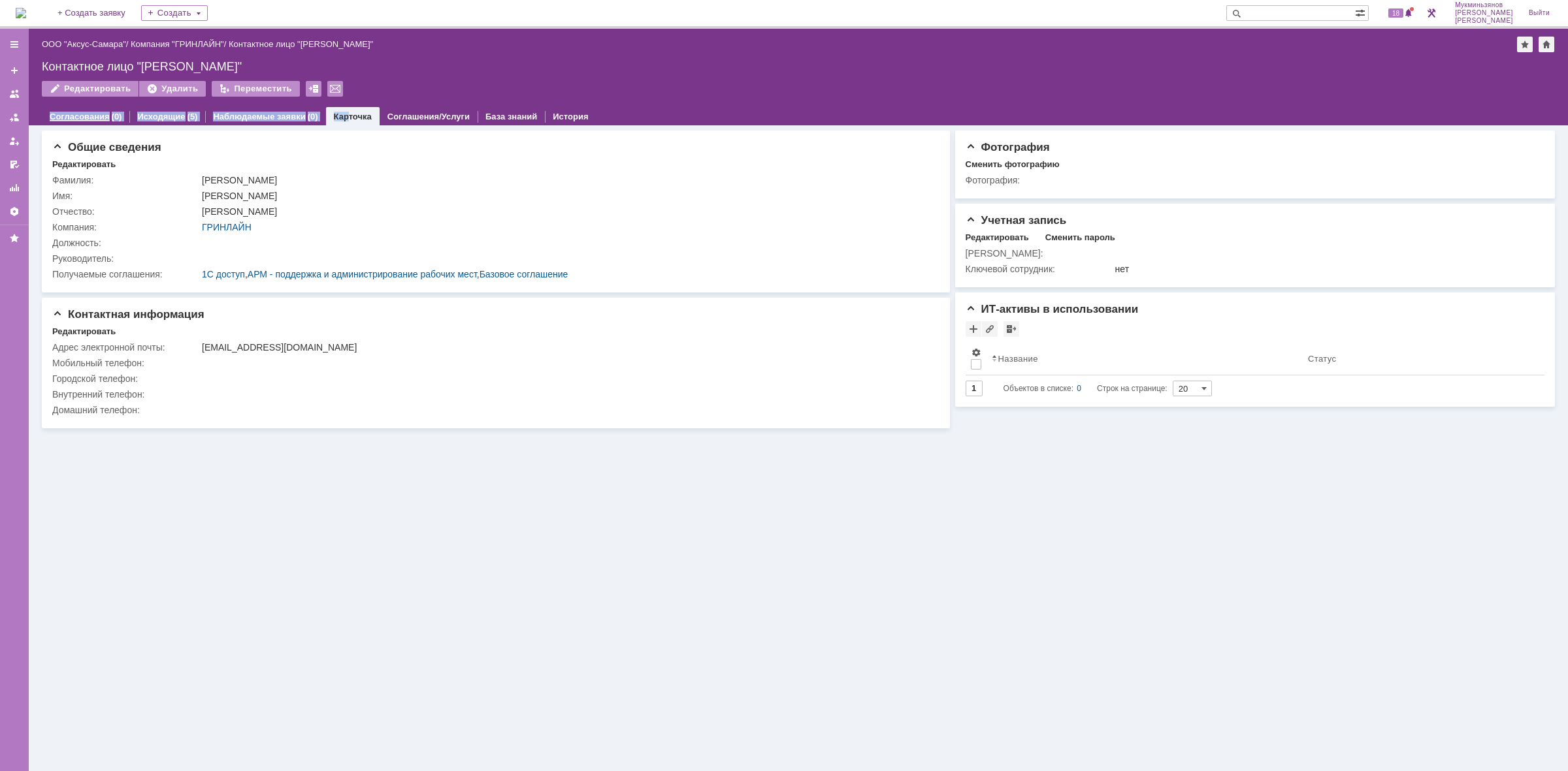
drag, startPoint x: 79, startPoint y: 117, endPoint x: 113, endPoint y: 113, distance: 34.2
click at [79, 117] on link "Согласования" at bounding box center [80, 117] width 60 height 10
